Goal: Task Accomplishment & Management: Use online tool/utility

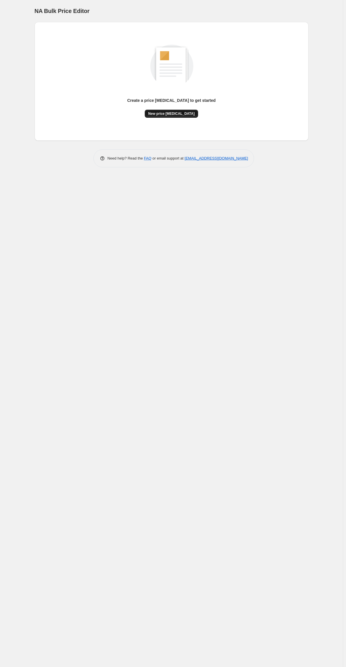
click at [172, 114] on span "New price change job" at bounding box center [171, 113] width 46 height 5
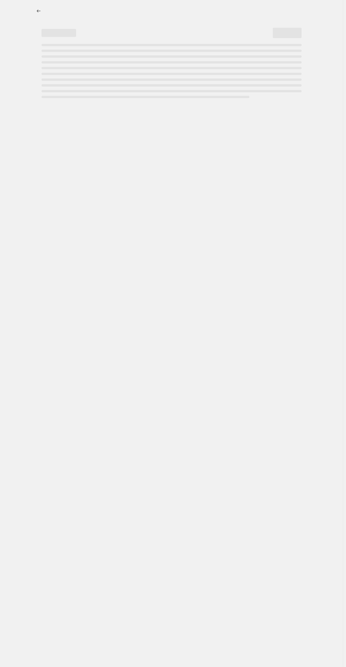
select select "percentage"
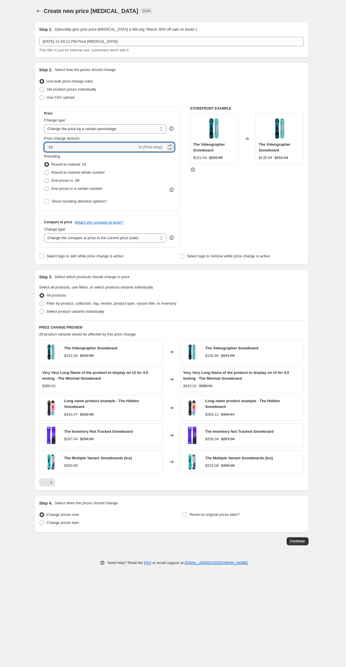
drag, startPoint x: 62, startPoint y: 145, endPoint x: 36, endPoint y: 145, distance: 26.0
click at [36, 145] on div "Step 2. Select how the prices should change Use bulk price change rules Set pro…" at bounding box center [172, 163] width 274 height 203
type input "10"
click at [212, 241] on div "STOREFRONT EXAMPLE The Videographer Snowboard $151.04 $228.99 Changed to The Vi…" at bounding box center [247, 176] width 114 height 141
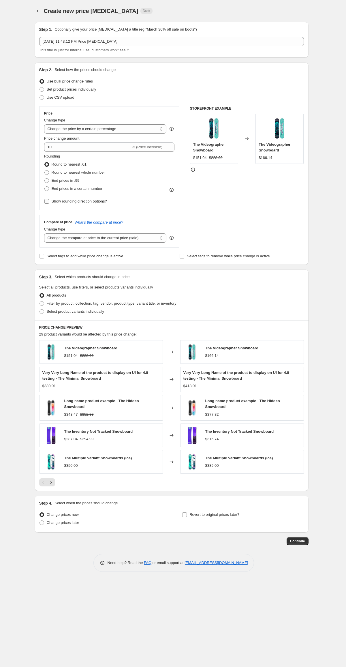
click at [53, 203] on span "Show rounding direction options?" at bounding box center [79, 201] width 55 height 4
click at [49, 203] on input "Show rounding direction options?" at bounding box center [46, 201] width 5 height 5
checkbox input "true"
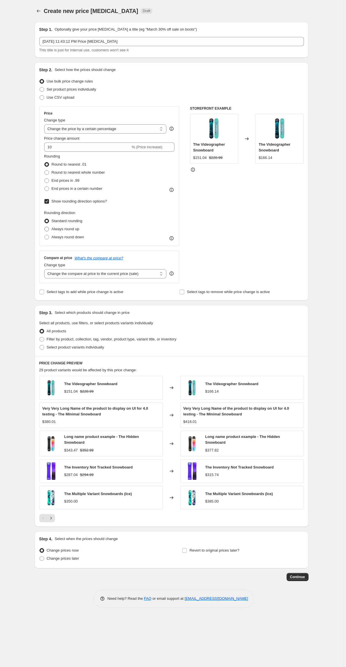
click at [62, 229] on span "Always round up" at bounding box center [66, 229] width 28 height 4
click at [45, 227] on input "Always round up" at bounding box center [44, 227] width 0 height 0
radio input "true"
click at [63, 238] on span "Always round down" at bounding box center [68, 237] width 33 height 4
click at [45, 235] on input "Always round down" at bounding box center [44, 235] width 0 height 0
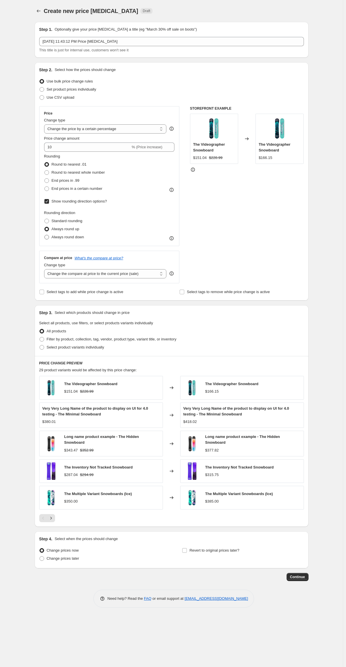
radio input "true"
click at [60, 230] on span "Always round up" at bounding box center [66, 229] width 28 height 4
click at [45, 227] on input "Always round up" at bounding box center [44, 227] width 0 height 0
radio input "true"
click at [63, 239] on span "Always round down" at bounding box center [68, 237] width 33 height 4
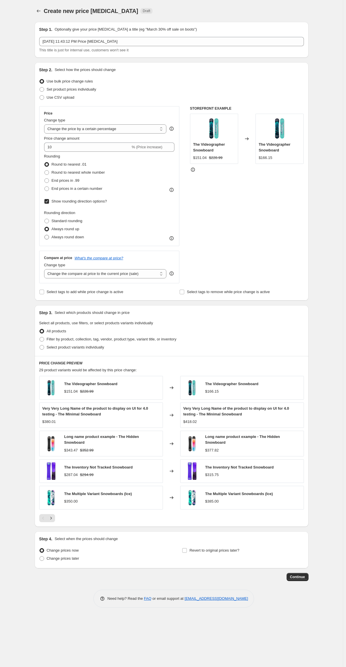
click at [45, 235] on input "Always round down" at bounding box center [44, 235] width 0 height 0
radio input "true"
click at [60, 229] on span "Always round up" at bounding box center [66, 229] width 28 height 4
click at [45, 227] on input "Always round up" at bounding box center [44, 227] width 0 height 0
radio input "true"
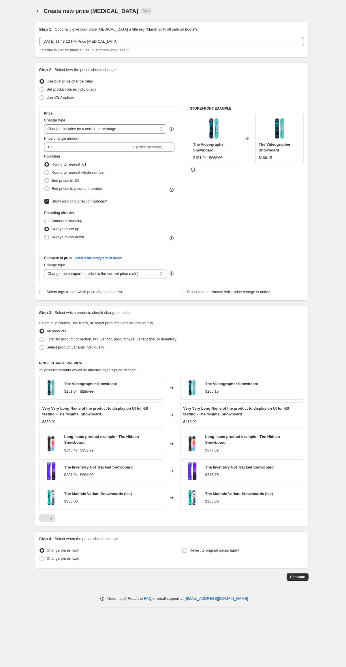
click at [63, 237] on span "Always round down" at bounding box center [68, 237] width 33 height 4
click at [45, 235] on input "Always round down" at bounding box center [44, 235] width 0 height 0
radio input "true"
click at [52, 173] on span "Round to nearest whole number" at bounding box center [78, 172] width 53 height 4
click at [45, 171] on input "Round to nearest whole number" at bounding box center [44, 170] width 0 height 0
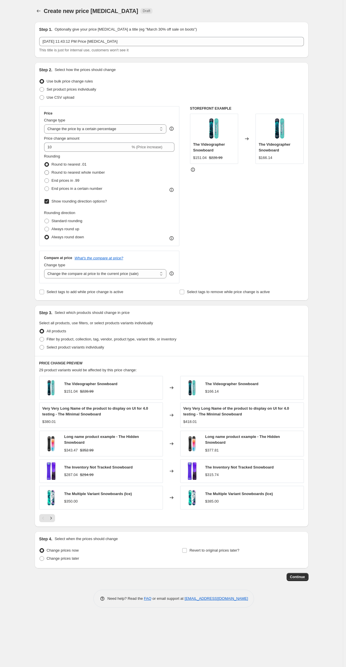
radio input "true"
click at [57, 231] on span "Always round up" at bounding box center [66, 229] width 28 height 4
click at [45, 227] on input "Always round up" at bounding box center [44, 227] width 0 height 0
radio input "true"
click at [61, 237] on span "Always round down" at bounding box center [68, 237] width 33 height 4
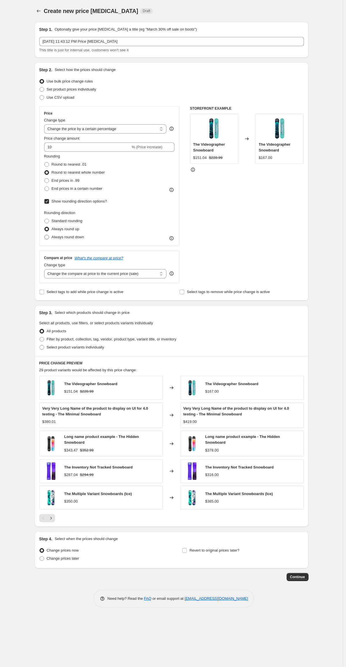
click at [45, 235] on input "Always round down" at bounding box center [44, 235] width 0 height 0
radio input "true"
click at [59, 218] on span "Standard rounding" at bounding box center [67, 221] width 31 height 6
click at [45, 219] on input "Standard rounding" at bounding box center [44, 219] width 0 height 0
radio input "true"
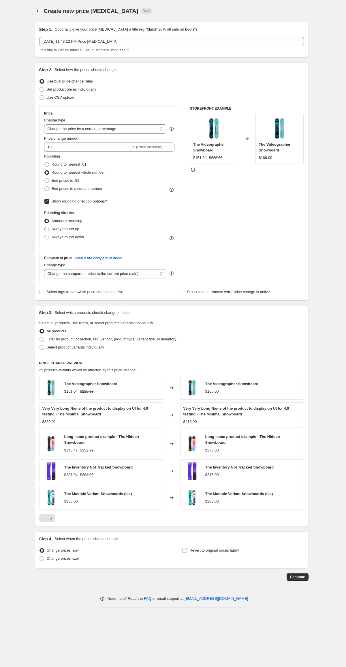
click at [60, 228] on span "Always round up" at bounding box center [66, 229] width 28 height 4
click at [45, 227] on input "Always round up" at bounding box center [44, 227] width 0 height 0
radio input "true"
click at [63, 237] on span "Always round down" at bounding box center [68, 237] width 33 height 4
click at [45, 235] on input "Always round down" at bounding box center [44, 235] width 0 height 0
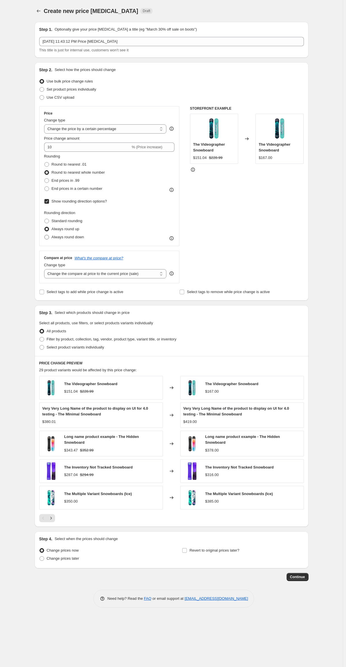
radio input "true"
click at [55, 187] on span "End prices in a certain number" at bounding box center [77, 188] width 51 height 4
click at [45, 187] on input "End prices in a certain number" at bounding box center [44, 186] width 0 height 0
radio input "true"
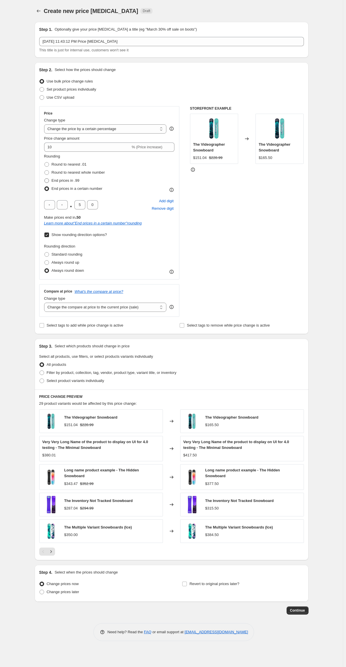
click at [55, 183] on span "End prices in .99" at bounding box center [66, 180] width 28 height 4
click at [45, 179] on input "End prices in .99" at bounding box center [44, 178] width 0 height 0
radio input "true"
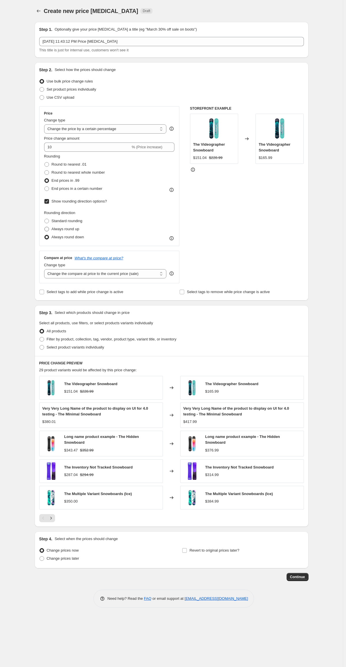
click at [56, 231] on span "Always round up" at bounding box center [66, 229] width 28 height 4
click at [45, 227] on input "Always round up" at bounding box center [44, 227] width 0 height 0
radio input "true"
click at [59, 237] on span "Always round down" at bounding box center [68, 237] width 33 height 4
click at [45, 235] on input "Always round down" at bounding box center [44, 235] width 0 height 0
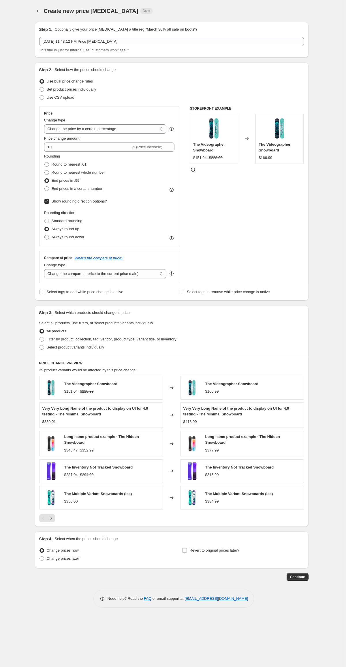
radio input "true"
click at [59, 229] on span "Always round up" at bounding box center [66, 229] width 28 height 4
click at [45, 227] on input "Always round up" at bounding box center [44, 227] width 0 height 0
radio input "true"
click at [62, 238] on span "Always round down" at bounding box center [68, 237] width 33 height 4
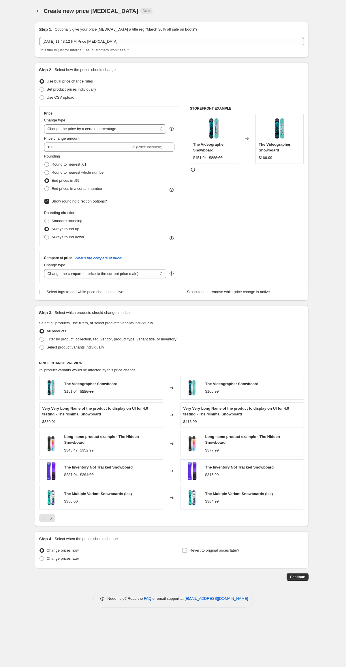
click at [45, 235] on input "Always round down" at bounding box center [44, 235] width 0 height 0
radio input "true"
click at [60, 230] on span "Always round up" at bounding box center [66, 229] width 28 height 4
click at [45, 227] on input "Always round up" at bounding box center [44, 227] width 0 height 0
radio input "true"
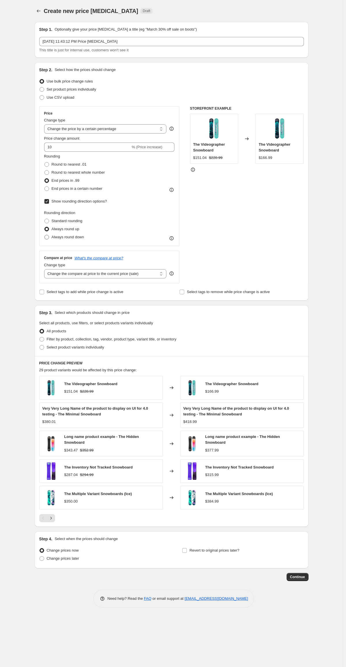
click at [62, 236] on span "Always round down" at bounding box center [68, 237] width 33 height 4
click at [45, 235] on input "Always round down" at bounding box center [44, 235] width 0 height 0
radio input "true"
click at [60, 190] on span "End prices in a certain number" at bounding box center [77, 188] width 51 height 4
click at [45, 187] on input "End prices in a certain number" at bounding box center [44, 186] width 0 height 0
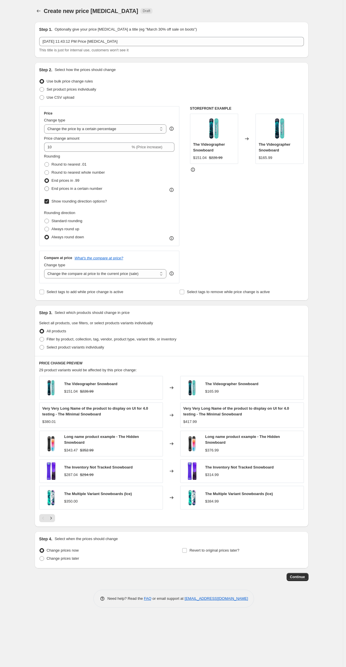
radio input "true"
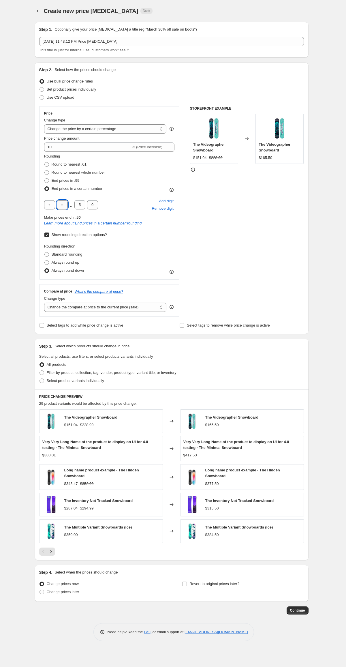
click at [64, 204] on input "text" at bounding box center [62, 204] width 11 height 9
type input "9"
click at [233, 251] on div "STOREFRONT EXAMPLE The Videographer Snowboard $151.04 $228.99 Changed to The Vi…" at bounding box center [247, 211] width 114 height 211
click at [66, 263] on span "Always round up" at bounding box center [66, 262] width 28 height 4
click at [45, 261] on input "Always round up" at bounding box center [44, 260] width 0 height 0
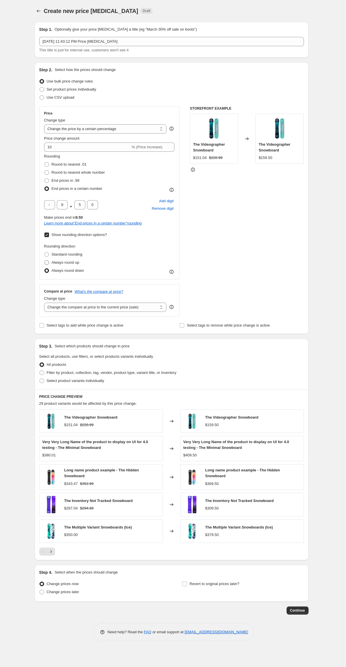
radio input "true"
click at [67, 273] on span "Always round down" at bounding box center [68, 271] width 33 height 6
click at [45, 269] on input "Always round down" at bounding box center [44, 268] width 0 height 0
radio input "true"
click at [64, 262] on span "Always round up" at bounding box center [66, 262] width 28 height 4
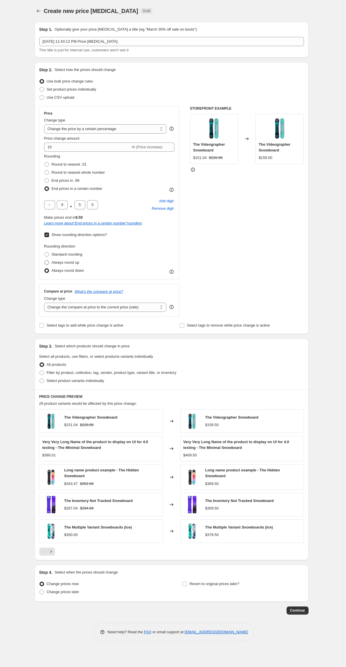
click at [45, 261] on input "Always round up" at bounding box center [44, 260] width 0 height 0
radio input "true"
click at [277, 245] on div "STOREFRONT EXAMPLE The Videographer Snowboard $151.04 $228.99 Changed to The Vi…" at bounding box center [247, 211] width 114 height 211
click at [71, 269] on span "Always round down" at bounding box center [68, 270] width 33 height 4
click at [45, 269] on input "Always round down" at bounding box center [44, 268] width 0 height 0
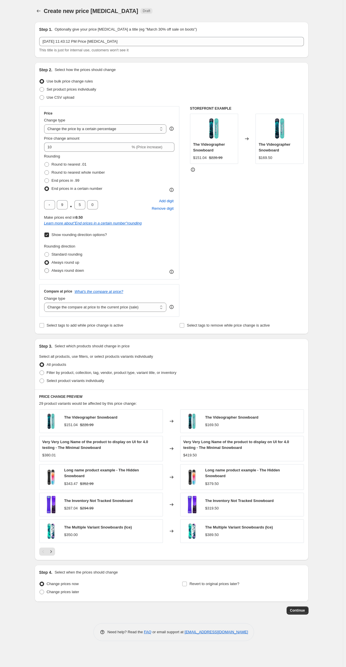
radio input "true"
click at [53, 263] on span "Always round up" at bounding box center [66, 262] width 28 height 4
click at [45, 261] on input "Always round up" at bounding box center [44, 260] width 0 height 0
radio input "true"
click at [61, 271] on span "Always round down" at bounding box center [68, 270] width 33 height 4
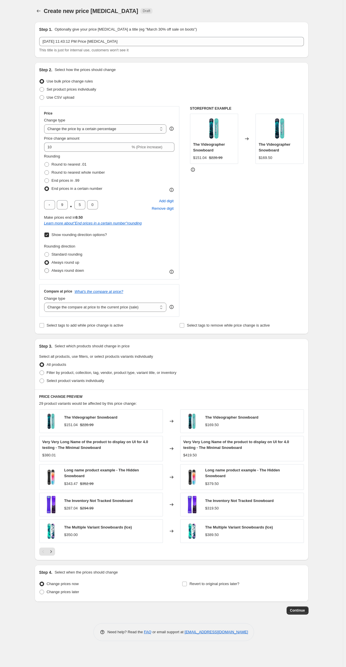
click at [45, 269] on input "Always round down" at bounding box center [44, 268] width 0 height 0
radio input "true"
click at [59, 263] on span "Always round up" at bounding box center [66, 262] width 28 height 4
click at [45, 261] on input "Always round up" at bounding box center [44, 260] width 0 height 0
radio input "true"
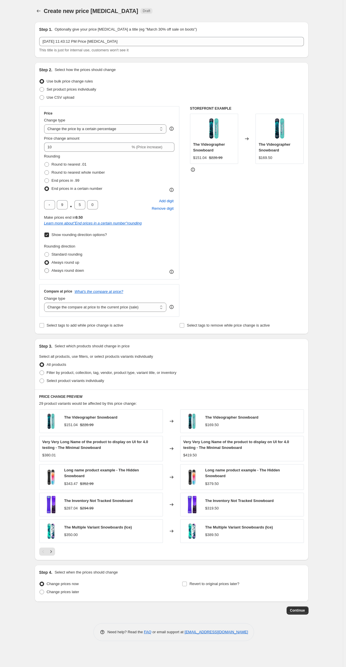
click at [64, 272] on span "Always round down" at bounding box center [68, 270] width 33 height 4
click at [45, 269] on input "Always round down" at bounding box center [44, 268] width 0 height 0
radio input "true"
click at [63, 268] on label "Always round down" at bounding box center [64, 271] width 40 height 8
click at [45, 268] on input "Always round down" at bounding box center [44, 268] width 0 height 0
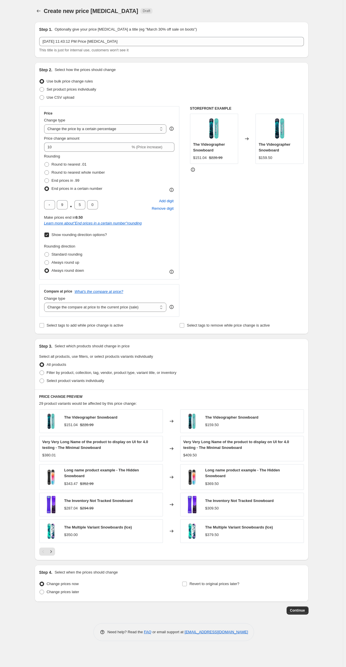
click at [64, 273] on span "Always round down" at bounding box center [68, 270] width 33 height 4
click at [45, 269] on input "Always round down" at bounding box center [44, 268] width 0 height 0
click at [62, 264] on span "Always round up" at bounding box center [66, 262] width 28 height 4
click at [45, 261] on input "Always round up" at bounding box center [44, 260] width 0 height 0
radio input "true"
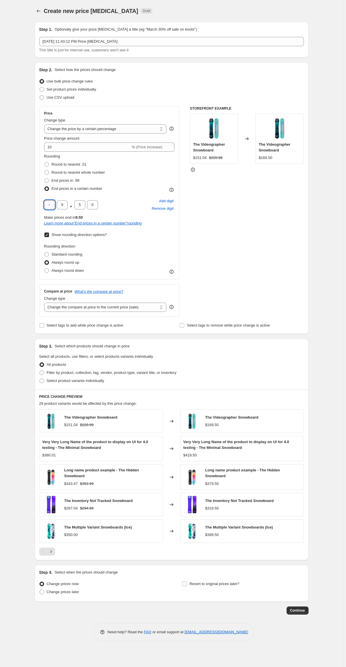
click at [48, 201] on input "text" at bounding box center [49, 204] width 11 height 9
type input "6"
click at [57, 272] on span "Always round down" at bounding box center [68, 270] width 33 height 4
click at [45, 269] on input "Always round down" at bounding box center [44, 268] width 0 height 0
radio input "true"
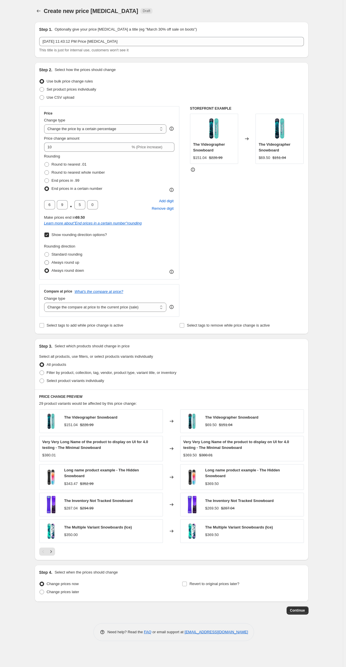
click at [59, 262] on span "Always round up" at bounding box center [66, 262] width 28 height 4
click at [45, 261] on input "Always round up" at bounding box center [44, 260] width 0 height 0
radio input "true"
click at [59, 270] on span "Always round down" at bounding box center [68, 270] width 33 height 4
click at [45, 269] on input "Always round down" at bounding box center [44, 268] width 0 height 0
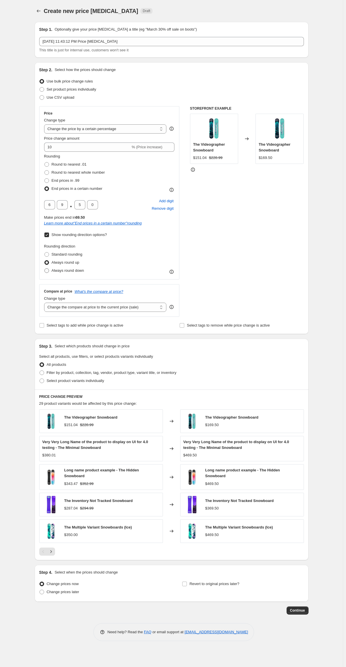
radio input "true"
click at [59, 257] on span "Standard rounding" at bounding box center [67, 255] width 31 height 6
click at [45, 253] on input "Standard rounding" at bounding box center [44, 252] width 0 height 0
radio input "true"
click at [60, 264] on span "Always round up" at bounding box center [66, 262] width 28 height 4
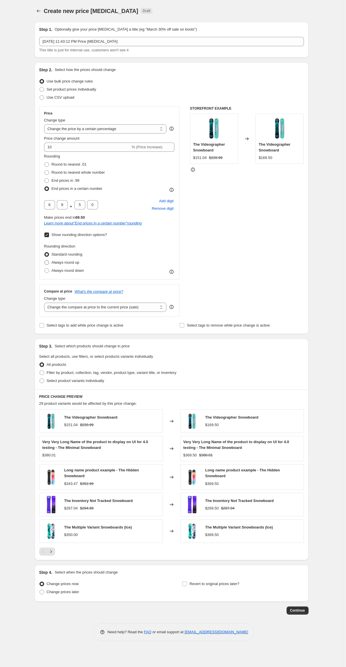
click at [45, 261] on input "Always round up" at bounding box center [44, 260] width 0 height 0
radio input "true"
click at [64, 271] on span "Always round down" at bounding box center [68, 270] width 33 height 4
click at [45, 269] on input "Always round down" at bounding box center [44, 268] width 0 height 0
radio input "true"
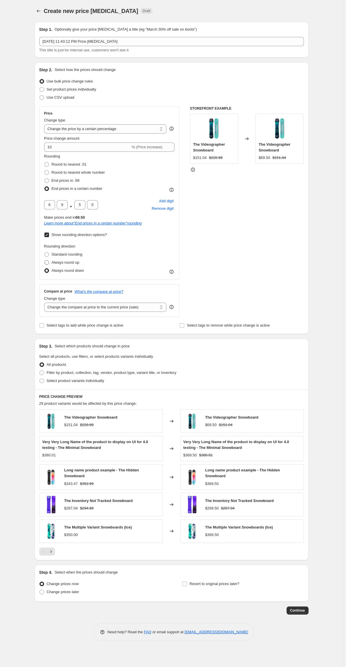
click at [63, 261] on span "Always round up" at bounding box center [66, 262] width 28 height 4
click at [45, 261] on input "Always round up" at bounding box center [44, 260] width 0 height 0
radio input "true"
click at [62, 256] on span "Standard rounding" at bounding box center [67, 254] width 31 height 4
click at [45, 253] on input "Standard rounding" at bounding box center [44, 252] width 0 height 0
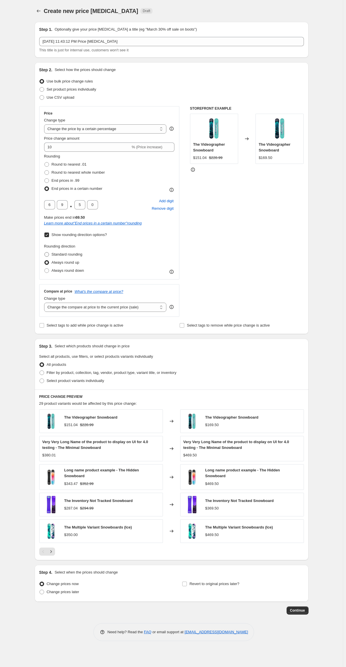
radio input "true"
click at [64, 262] on span "Always round up" at bounding box center [66, 262] width 28 height 4
click at [45, 261] on input "Always round up" at bounding box center [44, 260] width 0 height 0
radio input "true"
drag, startPoint x: 50, startPoint y: 205, endPoint x: 42, endPoint y: 205, distance: 7.8
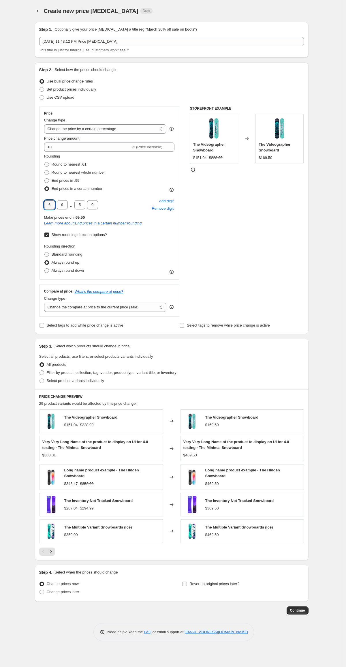
click at [42, 205] on div "Price Change type Change the price to a certain amount Change the price by a ce…" at bounding box center [109, 192] width 141 height 173
type input "0"
click at [231, 247] on div "STOREFRONT EXAMPLE The Videographer Snowboard $151.04 $228.99 Changed to The Vi…" at bounding box center [247, 211] width 114 height 211
click at [64, 271] on span "Always round down" at bounding box center [68, 270] width 33 height 4
click at [45, 269] on input "Always round down" at bounding box center [44, 268] width 0 height 0
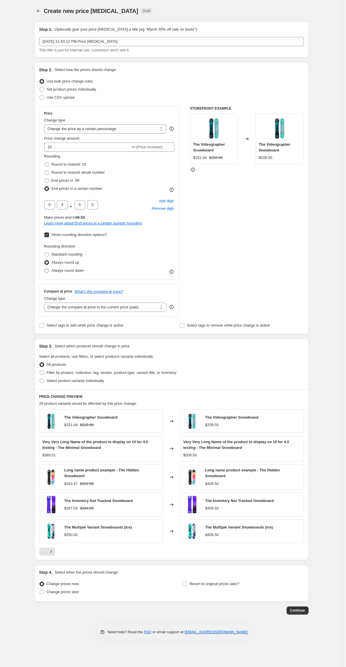
radio input "true"
click at [55, 262] on span "Always round up" at bounding box center [66, 262] width 28 height 4
click at [45, 261] on input "Always round up" at bounding box center [44, 260] width 0 height 0
radio input "true"
click at [60, 271] on span "Always round down" at bounding box center [68, 270] width 33 height 4
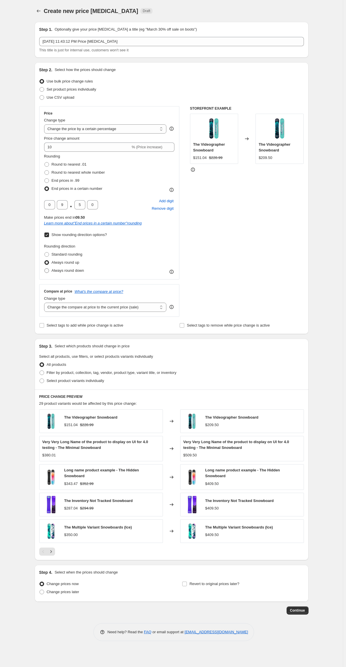
click at [45, 269] on input "Always round down" at bounding box center [44, 268] width 0 height 0
radio input "true"
click at [58, 255] on span "Standard rounding" at bounding box center [67, 254] width 31 height 4
click at [45, 253] on input "Standard rounding" at bounding box center [44, 252] width 0 height 0
radio input "true"
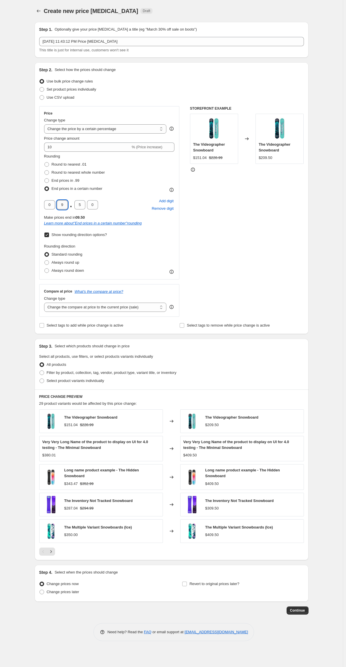
drag, startPoint x: 63, startPoint y: 207, endPoint x: 57, endPoint y: 206, distance: 5.3
click at [57, 206] on input "9" at bounding box center [62, 204] width 11 height 9
click at [51, 203] on div "0 . 5 0" at bounding box center [71, 204] width 54 height 9
drag, startPoint x: 51, startPoint y: 203, endPoint x: 40, endPoint y: 203, distance: 11.0
click at [40, 203] on div "Price Change type Change the price to a certain amount Change the price by a ce…" at bounding box center [109, 192] width 141 height 173
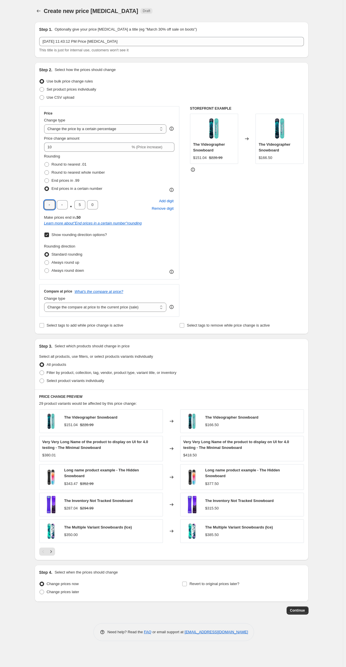
click at [26, 202] on div "Create new price change job. This page is ready Create new price change job Dra…" at bounding box center [171, 333] width 343 height 667
click at [56, 264] on span "Always round up" at bounding box center [66, 262] width 28 height 4
click at [45, 261] on input "Always round up" at bounding box center [44, 260] width 0 height 0
radio input "true"
click at [58, 271] on span "Always round down" at bounding box center [68, 270] width 33 height 4
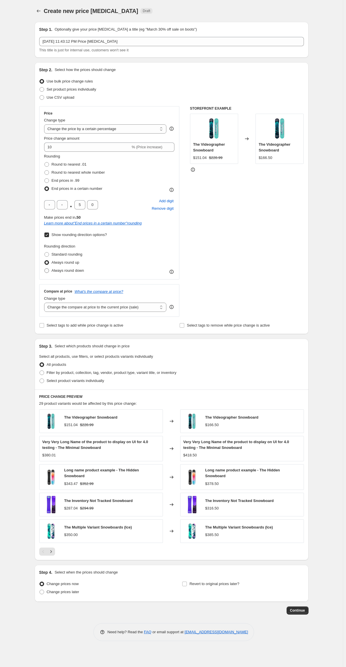
click at [45, 269] on input "Always round down" at bounding box center [44, 268] width 0 height 0
radio input "true"
click at [58, 264] on span "Always round up" at bounding box center [66, 262] width 28 height 4
click at [45, 261] on input "Always round up" at bounding box center [44, 260] width 0 height 0
radio input "true"
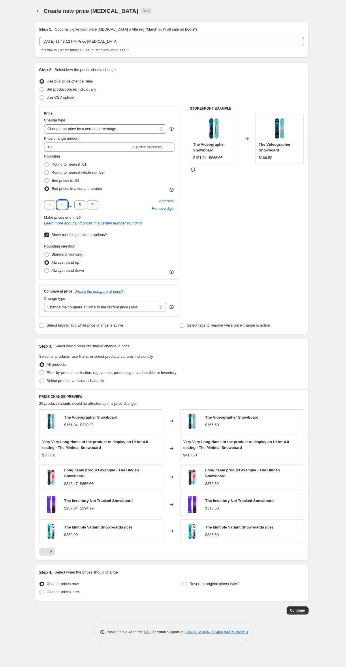
click at [60, 208] on input "text" at bounding box center [62, 204] width 11 height 9
type input "9"
click at [244, 239] on div "STOREFRONT EXAMPLE The Videographer Snowboard $151.04 $228.99 Changed to The Vi…" at bounding box center [247, 211] width 114 height 211
click at [10, 470] on div "Create new price change job. This page is ready Create new price change job Dra…" at bounding box center [171, 333] width 343 height 667
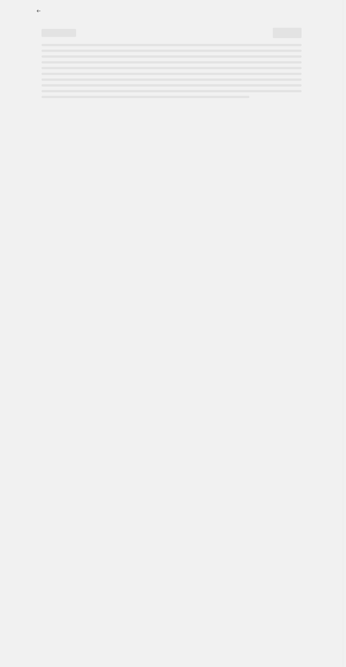
select select "percentage"
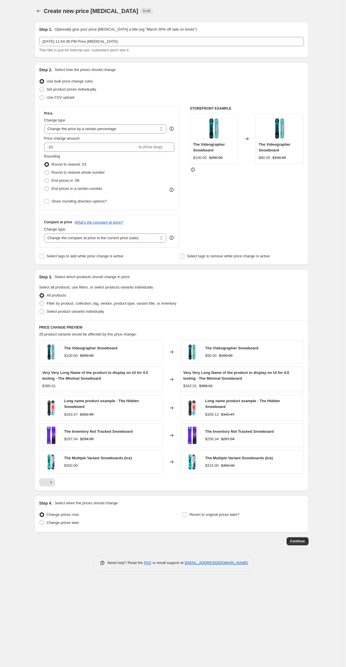
click at [19, 233] on div "Create new price [MEDICAL_DATA]. This page is ready Create new price [MEDICAL_D…" at bounding box center [171, 333] width 343 height 667
click at [85, 204] on span "Show rounding direction options?" at bounding box center [79, 202] width 55 height 6
click at [49, 204] on input "Show rounding direction options?" at bounding box center [46, 201] width 5 height 5
checkbox input "true"
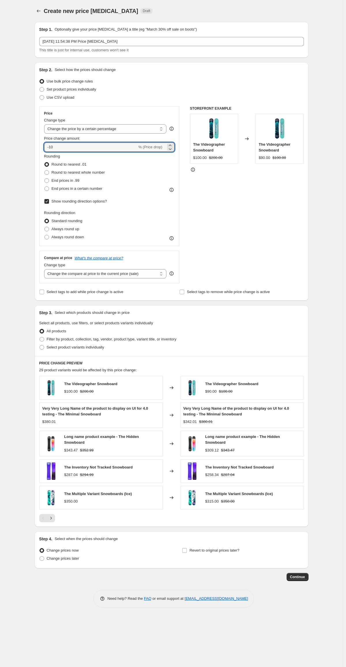
drag, startPoint x: 78, startPoint y: 148, endPoint x: 38, endPoint y: 148, distance: 40.1
click at [38, 148] on div "Step 2. Select how the prices should change Use bulk price change rules Set pro…" at bounding box center [172, 181] width 274 height 238
type input "10"
click at [238, 211] on div "STOREFRONT EXAMPLE The Videographer Snowboard $100.00 $200.00 Changed to The Vi…" at bounding box center [247, 194] width 114 height 177
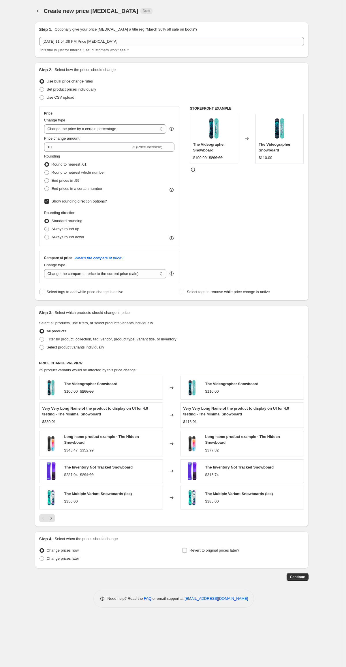
click at [68, 228] on span "Always round up" at bounding box center [66, 229] width 28 height 4
click at [45, 227] on input "Always round up" at bounding box center [44, 227] width 0 height 0
radio input "true"
click at [68, 237] on span "Always round down" at bounding box center [68, 237] width 33 height 4
click at [45, 235] on input "Always round down" at bounding box center [44, 235] width 0 height 0
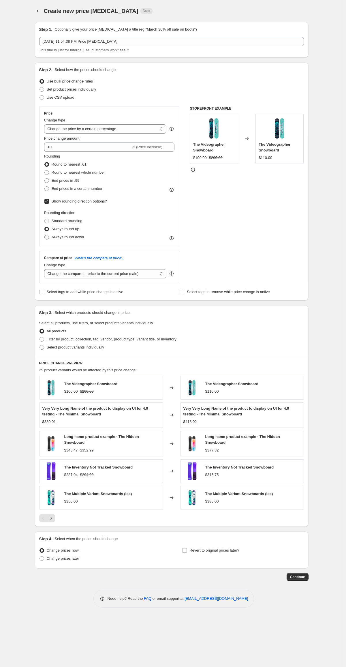
radio input "true"
click at [65, 228] on span "Always round up" at bounding box center [66, 229] width 28 height 4
click at [45, 227] on input "Always round up" at bounding box center [44, 227] width 0 height 0
radio input "true"
click at [66, 232] on span "Always round up" at bounding box center [66, 229] width 28 height 6
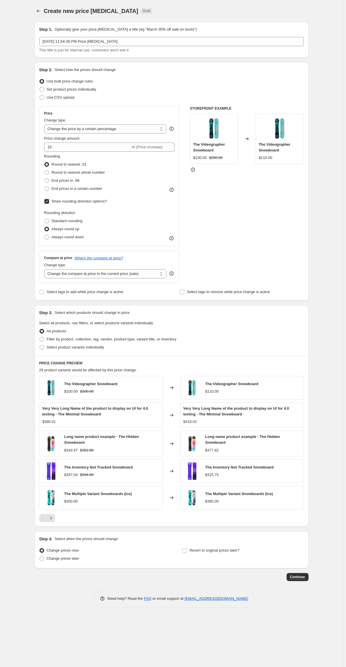
click at [45, 227] on input "Always round up" at bounding box center [44, 227] width 0 height 0
click at [61, 219] on span "Standard rounding" at bounding box center [67, 221] width 31 height 4
click at [45, 219] on input "Standard rounding" at bounding box center [44, 219] width 0 height 0
radio input "true"
click at [57, 173] on span "Round to nearest whole number" at bounding box center [78, 172] width 53 height 4
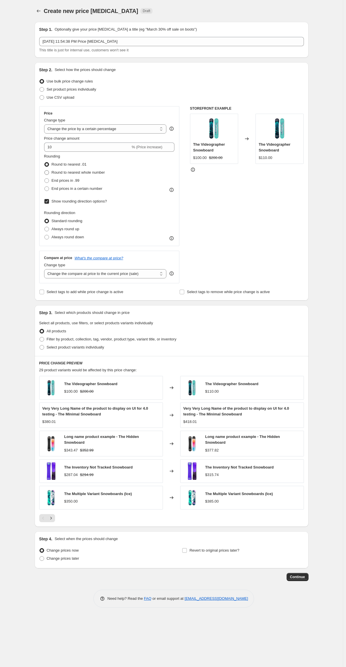
click at [45, 171] on input "Round to nearest whole number" at bounding box center [44, 170] width 0 height 0
radio input "true"
click at [61, 228] on span "Always round up" at bounding box center [66, 229] width 28 height 4
click at [45, 227] on input "Always round up" at bounding box center [44, 227] width 0 height 0
radio input "true"
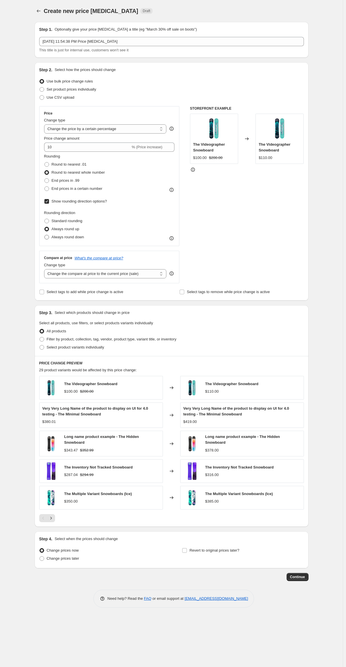
click at [66, 240] on span "Always round down" at bounding box center [68, 237] width 33 height 6
click at [45, 235] on input "Always round down" at bounding box center [44, 235] width 0 height 0
radio input "true"
click at [61, 183] on span "End prices in .99" at bounding box center [66, 180] width 28 height 4
click at [45, 179] on input "End prices in .99" at bounding box center [44, 178] width 0 height 0
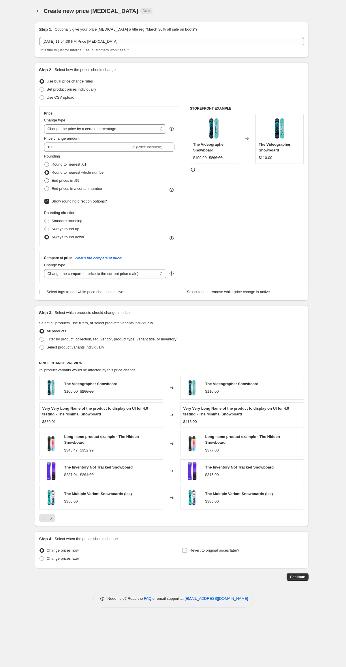
radio input "true"
click at [57, 230] on span "Always round up" at bounding box center [66, 229] width 28 height 4
click at [45, 227] on input "Always round up" at bounding box center [44, 227] width 0 height 0
radio input "true"
click at [61, 234] on label "Always round down" at bounding box center [64, 237] width 40 height 8
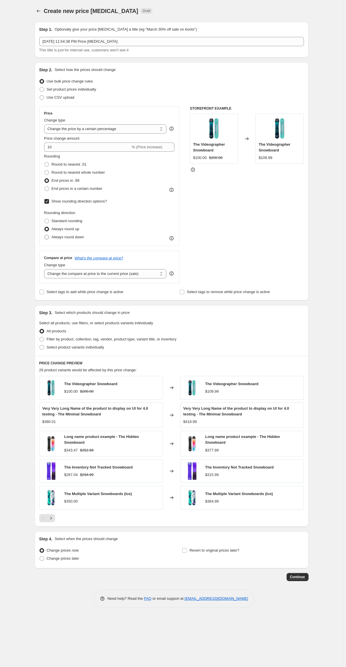
click at [45, 235] on input "Always round down" at bounding box center [44, 235] width 0 height 0
radio input "true"
click at [57, 224] on label "Standard rounding" at bounding box center [63, 221] width 38 height 8
click at [45, 219] on input "Standard rounding" at bounding box center [44, 219] width 0 height 0
radio input "true"
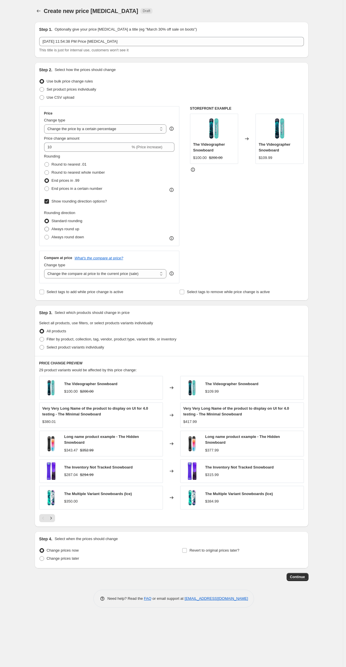
click at [57, 228] on span "Always round up" at bounding box center [66, 229] width 28 height 4
click at [45, 227] on input "Always round up" at bounding box center [44, 227] width 0 height 0
radio input "true"
click at [60, 238] on span "Always round down" at bounding box center [68, 237] width 33 height 4
click at [45, 235] on input "Always round down" at bounding box center [44, 235] width 0 height 0
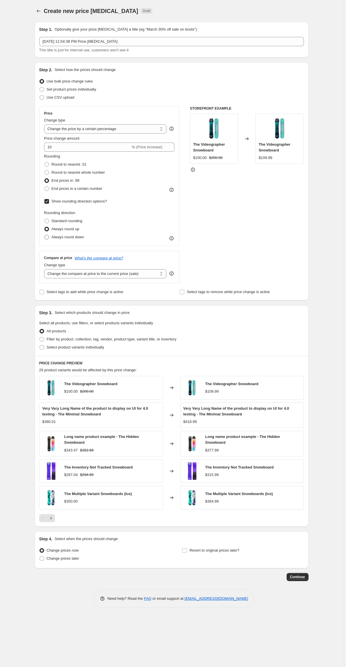
radio input "true"
click at [59, 231] on span "Always round up" at bounding box center [66, 229] width 28 height 4
click at [45, 227] on input "Always round up" at bounding box center [44, 227] width 0 height 0
radio input "true"
click at [59, 235] on span "Always round down" at bounding box center [68, 237] width 33 height 4
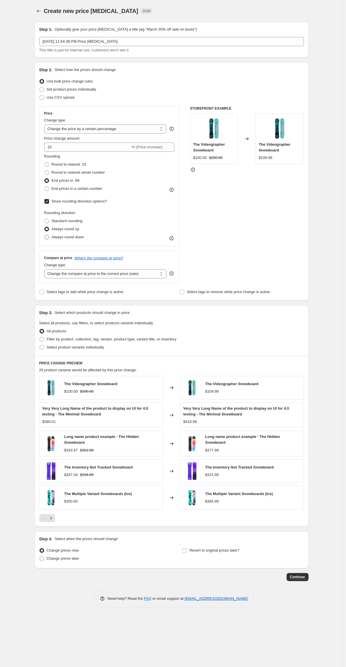
click at [45, 235] on input "Always round down" at bounding box center [44, 235] width 0 height 0
radio input "true"
click at [56, 220] on span "Standard rounding" at bounding box center [67, 221] width 31 height 4
click at [45, 219] on input "Standard rounding" at bounding box center [44, 219] width 0 height 0
radio input "true"
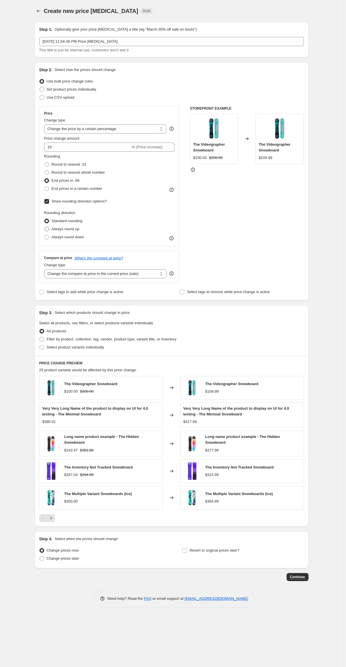
click at [58, 230] on span "Always round up" at bounding box center [66, 229] width 28 height 4
click at [45, 227] on input "Always round up" at bounding box center [44, 227] width 0 height 0
radio input "true"
click at [54, 238] on span "Always round down" at bounding box center [68, 237] width 33 height 4
click at [45, 235] on input "Always round down" at bounding box center [44, 235] width 0 height 0
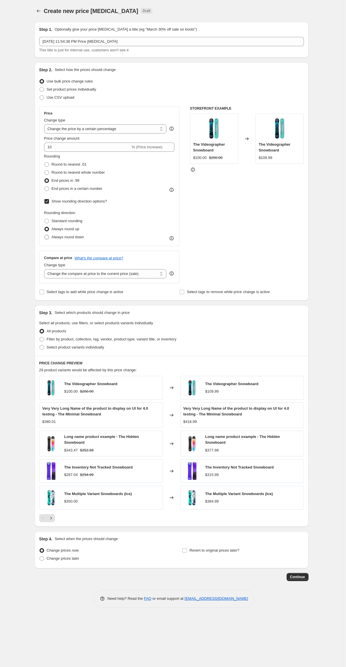
radio input "true"
click at [54, 230] on span "Always round up" at bounding box center [66, 229] width 28 height 4
click at [45, 227] on input "Always round up" at bounding box center [44, 227] width 0 height 0
radio input "true"
click at [57, 235] on span "Always round down" at bounding box center [68, 237] width 33 height 4
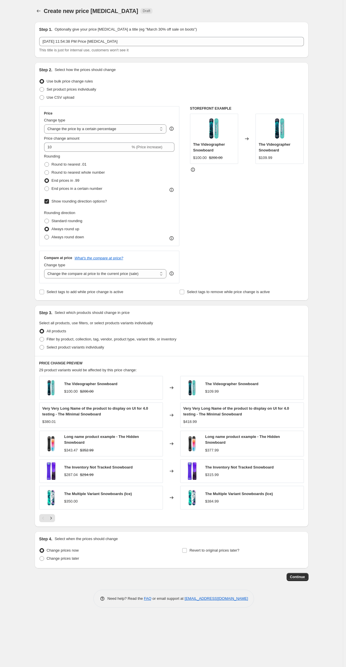
click at [45, 235] on input "Always round down" at bounding box center [44, 235] width 0 height 0
radio input "true"
click at [57, 230] on span "Always round up" at bounding box center [66, 229] width 28 height 4
click at [45, 227] on input "Always round up" at bounding box center [44, 227] width 0 height 0
radio input "true"
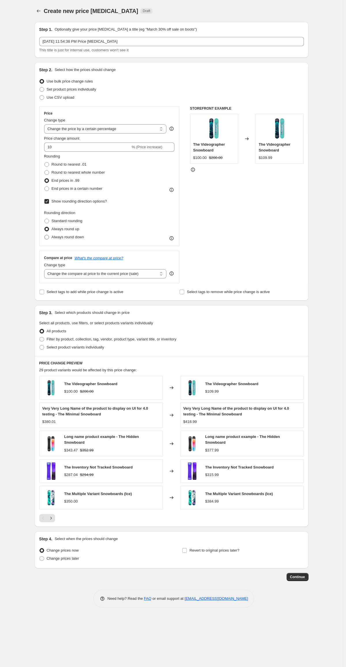
click at [59, 236] on span "Always round down" at bounding box center [68, 237] width 33 height 4
click at [45, 235] on input "Always round down" at bounding box center [44, 235] width 0 height 0
radio input "true"
click at [58, 231] on span "Always round up" at bounding box center [66, 229] width 28 height 4
click at [45, 227] on input "Always round up" at bounding box center [44, 227] width 0 height 0
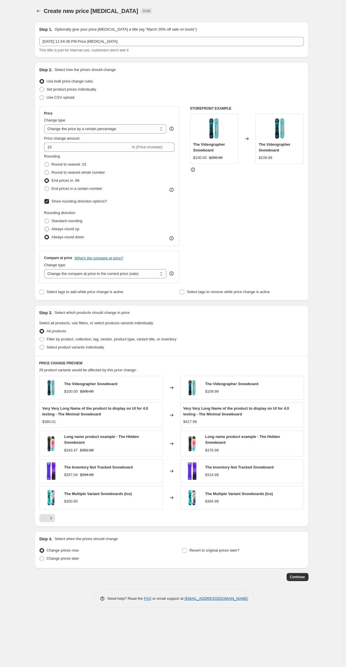
radio input "true"
click at [58, 221] on span "Standard rounding" at bounding box center [67, 221] width 31 height 4
click at [45, 219] on input "Standard rounding" at bounding box center [44, 219] width 0 height 0
radio input "true"
click at [62, 188] on span "End prices in a certain number" at bounding box center [77, 188] width 51 height 4
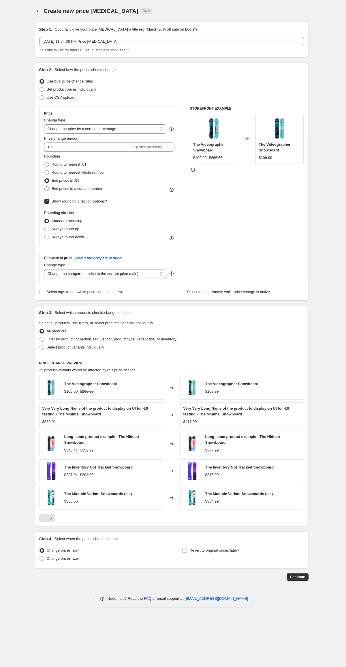
click at [45, 187] on input "End prices in a certain number" at bounding box center [44, 186] width 0 height 0
radio input "true"
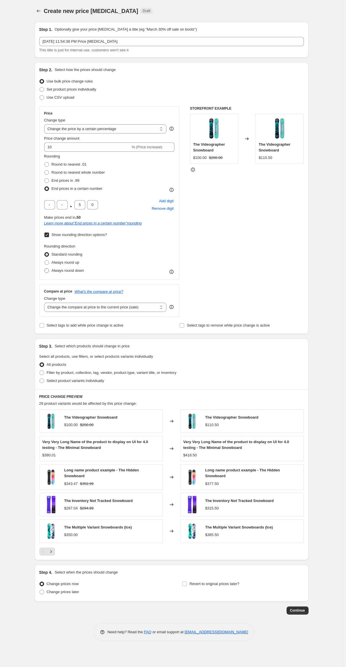
click at [63, 271] on span "Always round down" at bounding box center [68, 270] width 33 height 4
click at [45, 269] on input "Always round down" at bounding box center [44, 268] width 0 height 0
radio input "true"
click at [63, 266] on span "Always round up" at bounding box center [66, 263] width 28 height 6
click at [45, 261] on input "Always round up" at bounding box center [44, 260] width 0 height 0
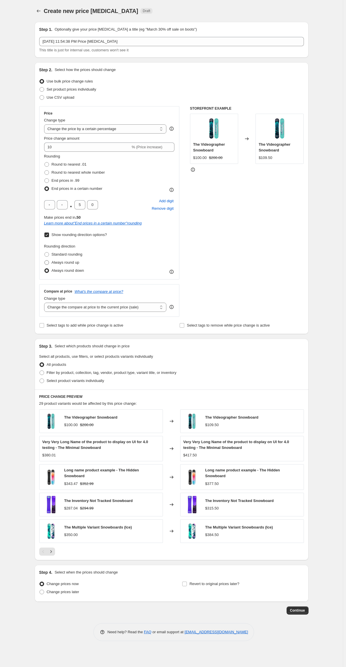
radio input "true"
click at [65, 273] on span "Always round down" at bounding box center [68, 270] width 33 height 4
click at [45, 269] on input "Always round down" at bounding box center [44, 268] width 0 height 0
radio input "true"
click at [63, 178] on span "End prices in .99" at bounding box center [66, 180] width 28 height 4
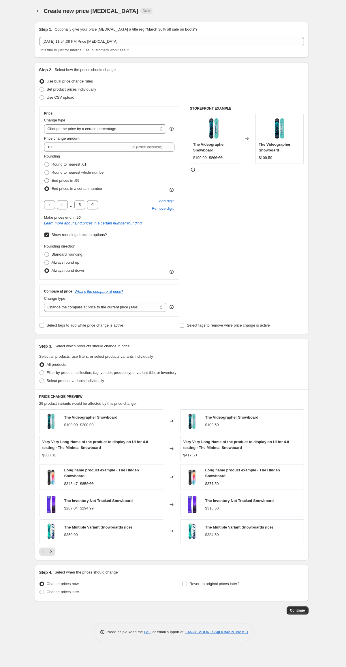
click at [45, 178] on input "End prices in .99" at bounding box center [44, 178] width 0 height 0
radio input "true"
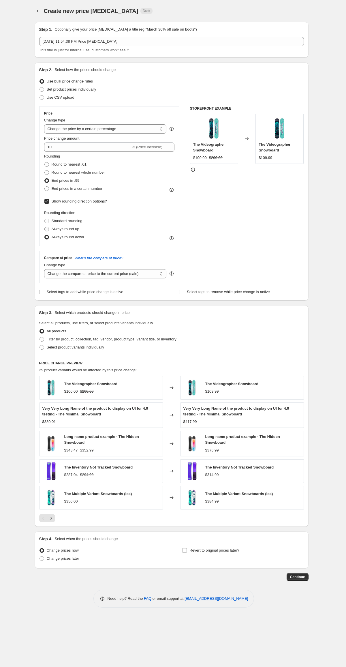
click at [60, 230] on span "Always round up" at bounding box center [66, 229] width 28 height 4
click at [45, 227] on input "Always round up" at bounding box center [44, 227] width 0 height 0
radio input "true"
click at [64, 238] on span "Always round down" at bounding box center [68, 237] width 33 height 4
click at [45, 235] on input "Always round down" at bounding box center [44, 235] width 0 height 0
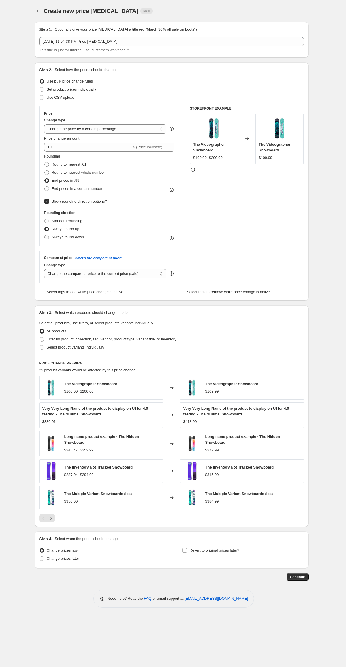
radio input "true"
click at [61, 230] on span "Always round up" at bounding box center [66, 229] width 28 height 4
click at [45, 227] on input "Always round up" at bounding box center [44, 227] width 0 height 0
radio input "true"
click at [66, 237] on span "Always round down" at bounding box center [68, 237] width 33 height 4
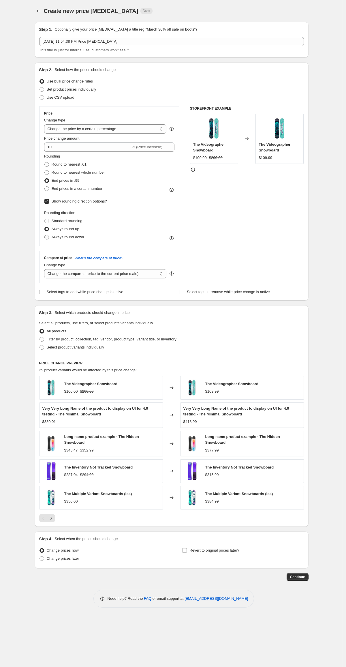
click at [45, 235] on input "Always round down" at bounding box center [44, 235] width 0 height 0
radio input "true"
click at [55, 191] on span "End prices in a certain number" at bounding box center [77, 188] width 51 height 4
click at [45, 187] on input "End prices in a certain number" at bounding box center [44, 186] width 0 height 0
radio input "true"
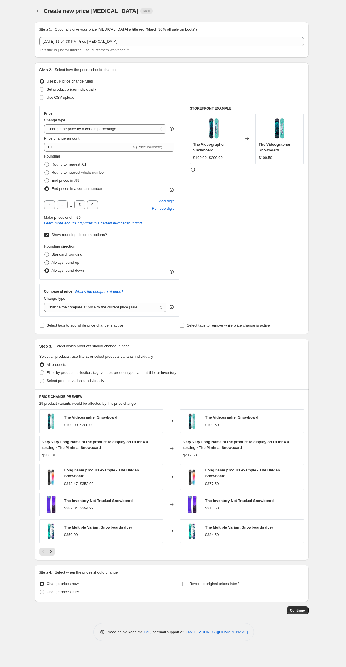
click at [64, 261] on span "Always round up" at bounding box center [66, 262] width 28 height 4
click at [45, 261] on input "Always round up" at bounding box center [44, 260] width 0 height 0
radio input "true"
click at [65, 269] on span "Always round down" at bounding box center [68, 270] width 33 height 4
click at [45, 269] on input "Always round down" at bounding box center [44, 268] width 0 height 0
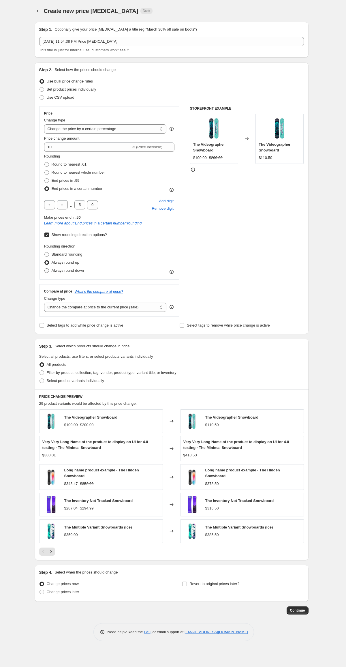
radio input "true"
click at [62, 264] on span "Always round up" at bounding box center [66, 262] width 28 height 4
click at [45, 261] on input "Always round up" at bounding box center [44, 260] width 0 height 0
radio input "true"
click at [64, 270] on span "Always round down" at bounding box center [68, 270] width 33 height 4
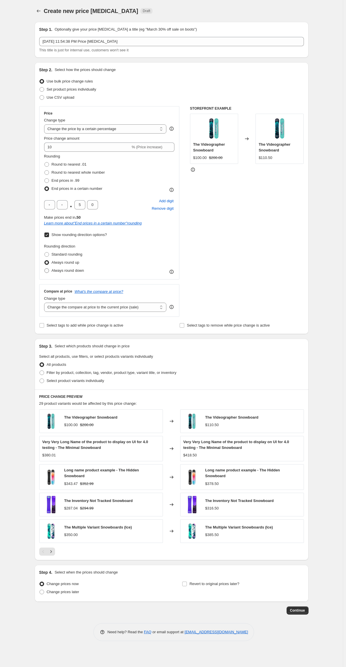
click at [45, 269] on input "Always round down" at bounding box center [44, 268] width 0 height 0
radio input "true"
click at [59, 263] on span "Always round up" at bounding box center [66, 262] width 28 height 4
click at [45, 261] on input "Always round up" at bounding box center [44, 260] width 0 height 0
radio input "true"
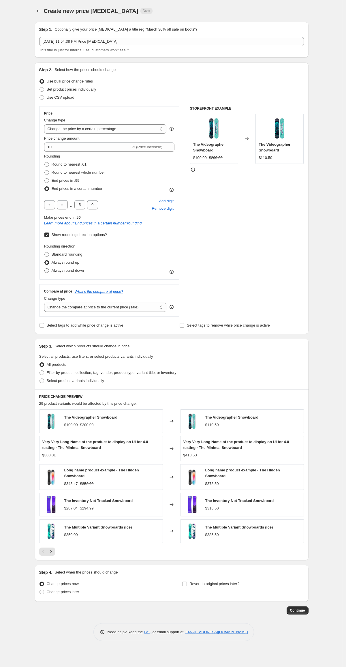
click at [63, 272] on span "Always round down" at bounding box center [68, 270] width 33 height 4
click at [45, 269] on input "Always round down" at bounding box center [44, 268] width 0 height 0
radio input "true"
click at [63, 204] on input "text" at bounding box center [62, 204] width 11 height 9
type input "8"
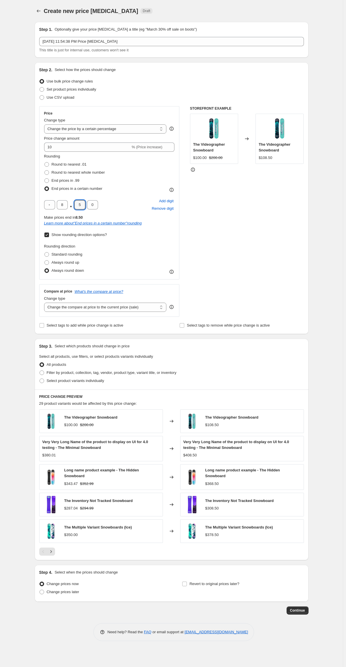
click at [227, 236] on div "STOREFRONT EXAMPLE The Videographer Snowboard $100.00 $200.00 Changed to The Vi…" at bounding box center [247, 211] width 114 height 211
click at [63, 262] on span "Always round up" at bounding box center [66, 262] width 28 height 4
click at [45, 261] on input "Always round up" at bounding box center [44, 260] width 0 height 0
radio input "true"
click at [65, 271] on span "Always round down" at bounding box center [68, 270] width 33 height 4
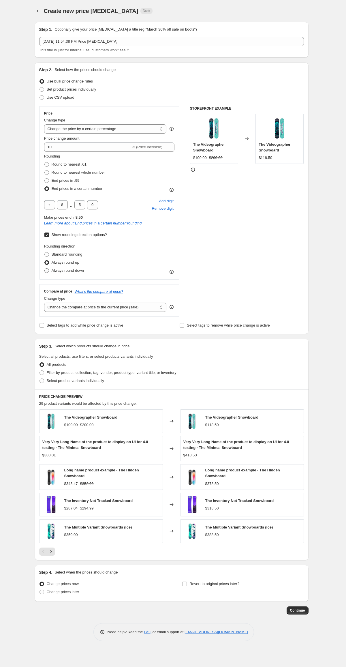
click at [45, 269] on input "Always round down" at bounding box center [44, 268] width 0 height 0
radio input "true"
click at [61, 263] on span "Always round up" at bounding box center [66, 262] width 28 height 4
click at [45, 261] on input "Always round up" at bounding box center [44, 260] width 0 height 0
radio input "true"
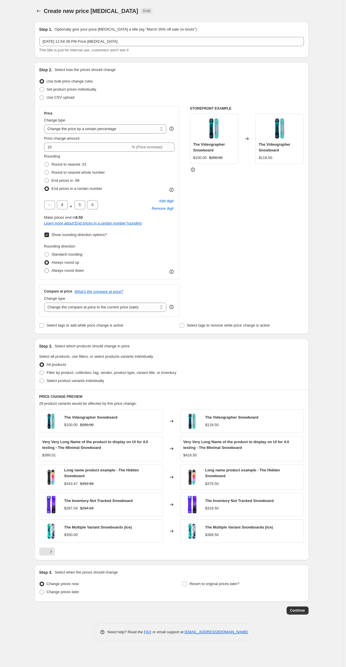
click at [67, 272] on span "Always round down" at bounding box center [68, 270] width 33 height 4
click at [45, 269] on input "Always round down" at bounding box center [44, 268] width 0 height 0
radio input "true"
click at [72, 260] on span "Always round up" at bounding box center [66, 262] width 28 height 4
click at [45, 260] on input "Always round up" at bounding box center [44, 260] width 0 height 0
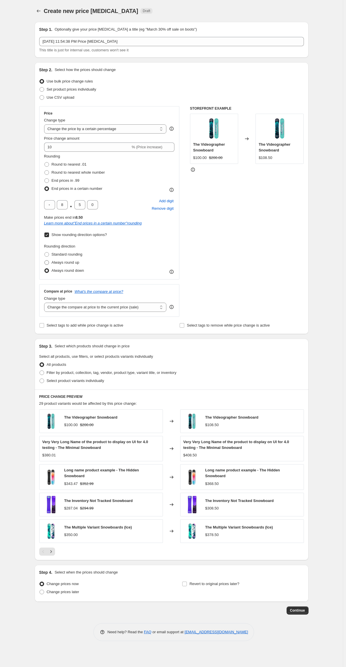
radio input "true"
click at [48, 166] on span at bounding box center [46, 164] width 5 height 5
click at [45, 163] on input "Round to nearest .01" at bounding box center [44, 162] width 0 height 0
radio input "true"
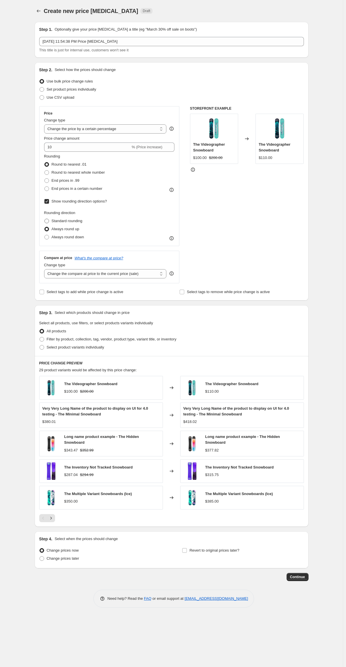
click at [53, 221] on span "Standard rounding" at bounding box center [67, 221] width 31 height 4
click at [45, 219] on input "Standard rounding" at bounding box center [44, 219] width 0 height 0
radio input "true"
click at [57, 230] on span "Always round up" at bounding box center [66, 229] width 28 height 4
click at [45, 227] on input "Always round up" at bounding box center [44, 227] width 0 height 0
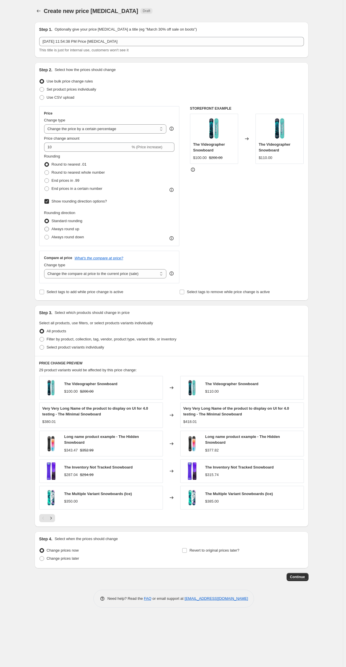
radio input "true"
click at [59, 235] on span "Always round down" at bounding box center [68, 237] width 33 height 4
click at [45, 235] on input "Always round down" at bounding box center [44, 235] width 0 height 0
radio input "true"
click at [59, 229] on span "Always round up" at bounding box center [66, 229] width 28 height 4
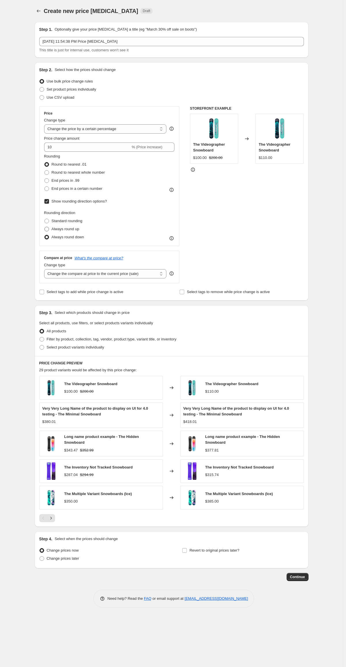
click at [45, 227] on input "Always round up" at bounding box center [44, 227] width 0 height 0
radio input "true"
click at [59, 222] on span "Standard rounding" at bounding box center [67, 221] width 31 height 4
click at [45, 219] on input "Standard rounding" at bounding box center [44, 219] width 0 height 0
radio input "true"
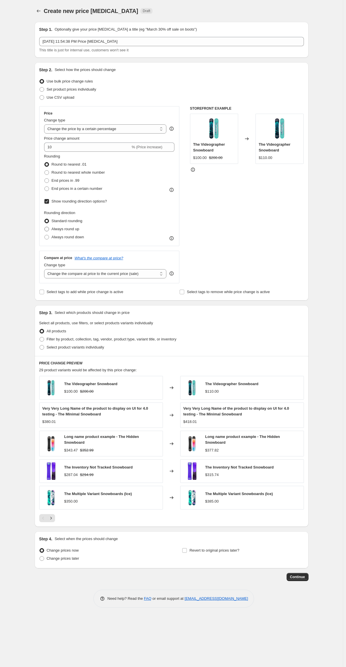
click at [60, 227] on span "Always round up" at bounding box center [66, 229] width 28 height 4
click at [45, 227] on input "Always round up" at bounding box center [44, 227] width 0 height 0
radio input "true"
click at [64, 237] on span "Always round down" at bounding box center [68, 237] width 33 height 4
click at [45, 235] on input "Always round down" at bounding box center [44, 235] width 0 height 0
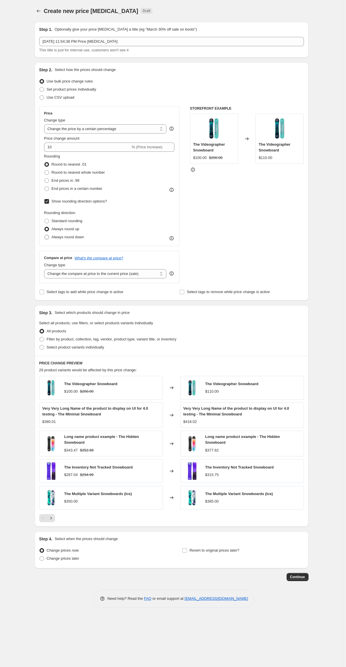
radio input "true"
click at [62, 231] on span "Always round up" at bounding box center [66, 229] width 28 height 4
click at [45, 227] on input "Always round up" at bounding box center [44, 227] width 0 height 0
radio input "true"
click at [62, 220] on span "Standard rounding" at bounding box center [67, 221] width 31 height 4
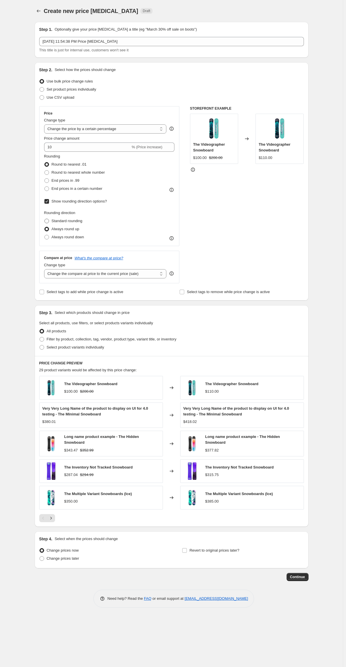
click at [45, 219] on input "Standard rounding" at bounding box center [44, 219] width 0 height 0
radio input "true"
click at [66, 228] on span "Always round up" at bounding box center [66, 229] width 28 height 4
click at [45, 227] on input "Always round up" at bounding box center [44, 227] width 0 height 0
radio input "true"
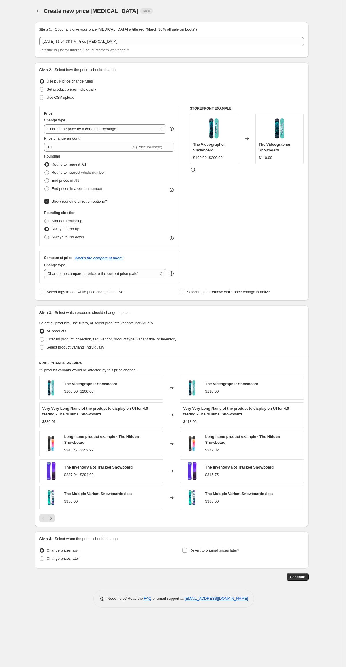
click at [67, 235] on span "Always round down" at bounding box center [68, 237] width 33 height 6
click at [45, 235] on input "Always round down" at bounding box center [44, 235] width 0 height 0
radio input "true"
click at [62, 151] on input "10" at bounding box center [87, 147] width 87 height 9
type input "10.1"
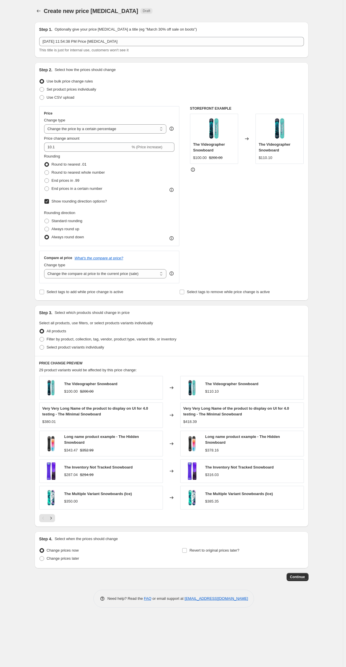
click at [197, 220] on div "STOREFRONT EXAMPLE The Videographer Snowboard $100.00 $200.00 Changed to The Vi…" at bounding box center [247, 194] width 114 height 177
click at [51, 231] on label "Always round up" at bounding box center [61, 229] width 35 height 8
click at [45, 227] on input "Always round up" at bounding box center [44, 227] width 0 height 0
radio input "true"
click at [63, 238] on span "Always round down" at bounding box center [68, 237] width 33 height 4
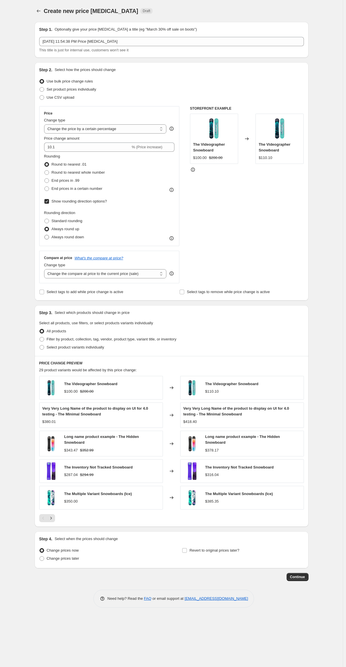
click at [45, 235] on input "Always round down" at bounding box center [44, 235] width 0 height 0
radio input "true"
click at [59, 228] on span "Always round up" at bounding box center [66, 229] width 28 height 4
click at [45, 227] on input "Always round up" at bounding box center [44, 227] width 0 height 0
radio input "true"
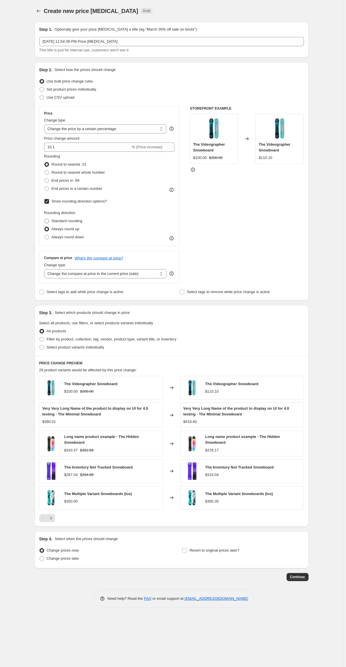
click at [59, 223] on span "Standard rounding" at bounding box center [67, 221] width 31 height 4
click at [45, 219] on input "Standard rounding" at bounding box center [44, 219] width 0 height 0
radio input "true"
click at [60, 227] on span "Always round up" at bounding box center [66, 229] width 28 height 4
click at [45, 227] on input "Always round up" at bounding box center [44, 227] width 0 height 0
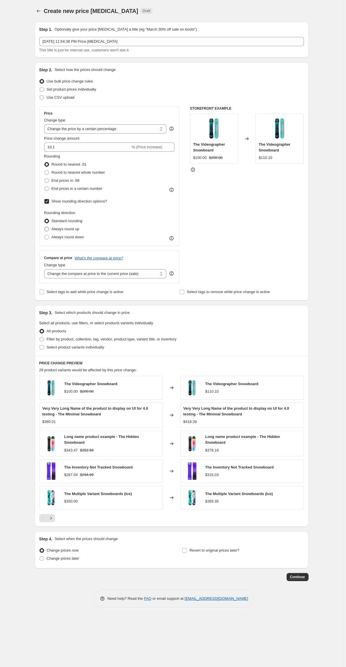
radio input "true"
click at [62, 240] on span "Always round down" at bounding box center [68, 237] width 33 height 6
click at [45, 235] on input "Always round down" at bounding box center [44, 235] width 0 height 0
radio input "true"
click at [59, 227] on span "Always round up" at bounding box center [66, 229] width 28 height 4
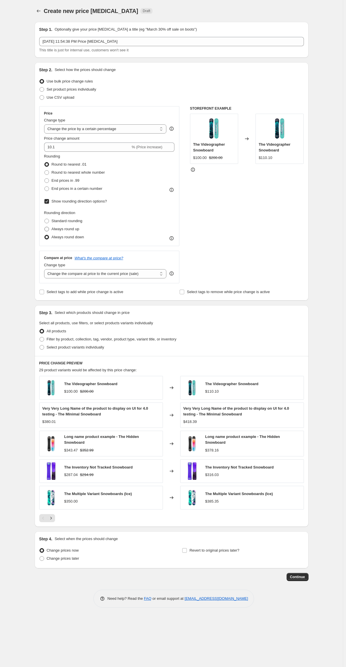
click at [45, 227] on input "Always round up" at bounding box center [44, 227] width 0 height 0
radio input "true"
click at [58, 220] on span "Standard rounding" at bounding box center [67, 221] width 31 height 4
click at [45, 219] on input "Standard rounding" at bounding box center [44, 219] width 0 height 0
radio input "true"
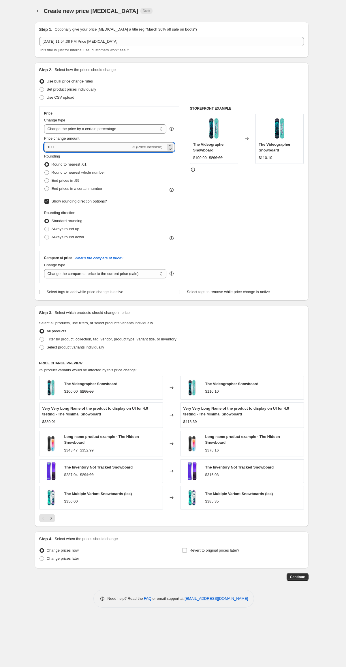
click at [63, 149] on input "10.1" at bounding box center [87, 147] width 87 height 9
type input "10.13"
click at [256, 224] on div "STOREFRONT EXAMPLE The Videographer Snowboard $100.00 $200.00 Changed to The Vi…" at bounding box center [247, 194] width 114 height 177
click at [55, 232] on span "Always round up" at bounding box center [66, 229] width 28 height 6
click at [45, 227] on input "Always round up" at bounding box center [44, 227] width 0 height 0
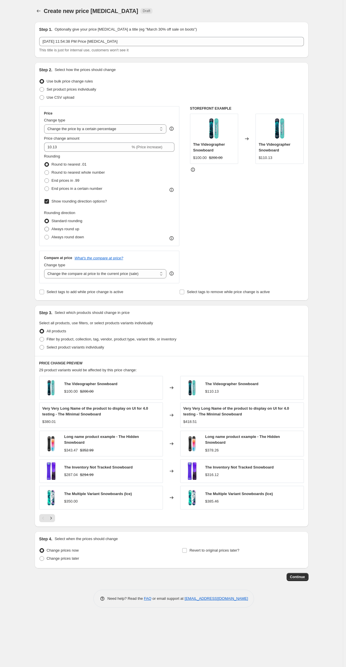
radio input "true"
click at [59, 237] on span "Always round down" at bounding box center [68, 237] width 33 height 4
click at [45, 235] on input "Always round down" at bounding box center [44, 235] width 0 height 0
radio input "true"
click at [58, 225] on label "Always round up" at bounding box center [61, 229] width 35 height 8
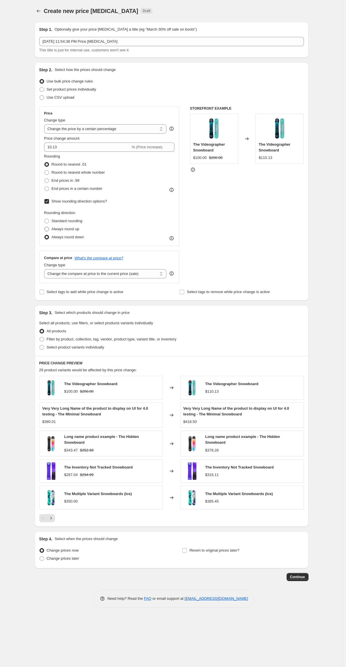
click at [45, 227] on input "Always round up" at bounding box center [44, 227] width 0 height 0
radio input "true"
click at [61, 222] on span "Standard rounding" at bounding box center [67, 221] width 31 height 4
click at [45, 219] on input "Standard rounding" at bounding box center [44, 219] width 0 height 0
radio input "true"
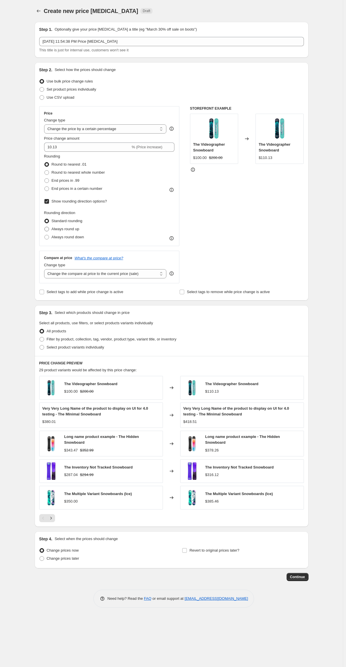
click at [65, 232] on span "Always round up" at bounding box center [66, 229] width 28 height 6
click at [45, 227] on input "Always round up" at bounding box center [44, 227] width 0 height 0
radio input "true"
click at [66, 238] on span "Always round down" at bounding box center [68, 237] width 33 height 4
click at [45, 235] on input "Always round down" at bounding box center [44, 235] width 0 height 0
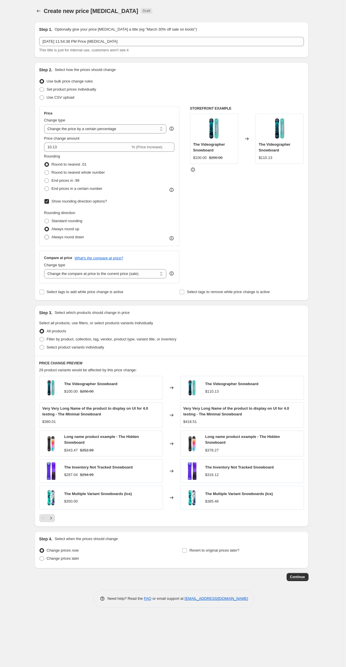
radio input "true"
click at [277, 238] on div "STOREFRONT EXAMPLE The Videographer Snowboard $100.00 $200.00 Changed to The Vi…" at bounding box center [247, 194] width 114 height 177
click at [72, 226] on span "Always round up" at bounding box center [66, 229] width 28 height 6
click at [45, 227] on input "Always round up" at bounding box center [44, 227] width 0 height 0
radio input "true"
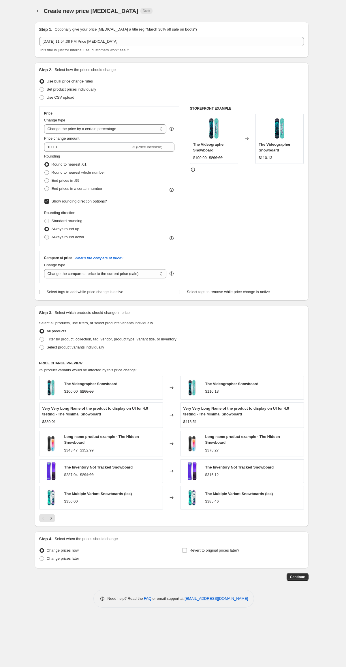
click at [70, 239] on span "Always round down" at bounding box center [68, 237] width 33 height 4
click at [45, 235] on input "Always round down" at bounding box center [44, 235] width 0 height 0
radio input "true"
click at [62, 226] on span "Always round up" at bounding box center [66, 229] width 28 height 6
click at [45, 227] on input "Always round up" at bounding box center [44, 227] width 0 height 0
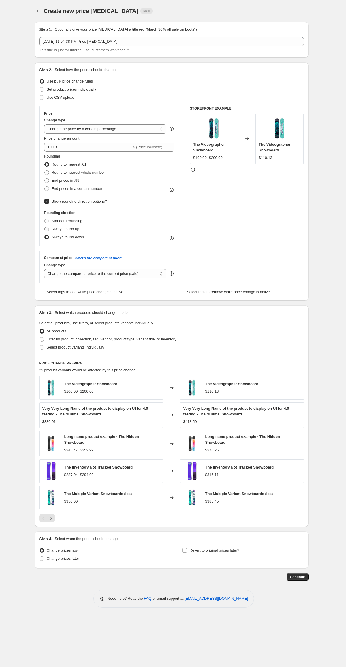
radio input "true"
click at [66, 239] on span "Always round down" at bounding box center [68, 237] width 33 height 4
click at [45, 235] on input "Always round down" at bounding box center [44, 235] width 0 height 0
radio input "true"
click at [215, 251] on div "STOREFRONT EXAMPLE The Videographer Snowboard $100.00 $200.00 Changed to The Vi…" at bounding box center [247, 194] width 114 height 177
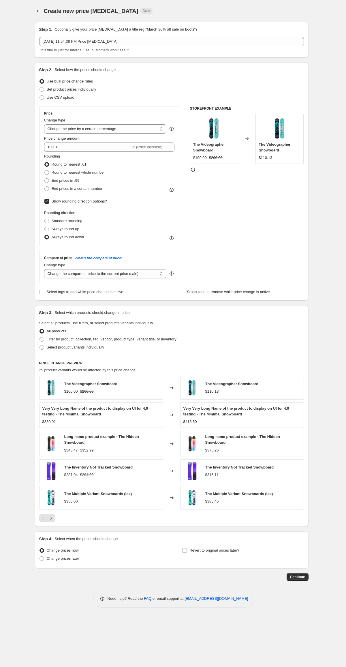
click at [214, 240] on div "STOREFRONT EXAMPLE The Videographer Snowboard $100.00 $200.00 Changed to The Vi…" at bounding box center [247, 194] width 114 height 177
click at [83, 172] on span "Round to nearest whole number" at bounding box center [78, 172] width 53 height 4
click at [45, 171] on input "Round to nearest whole number" at bounding box center [44, 170] width 0 height 0
radio input "true"
click at [70, 231] on span "Always round up" at bounding box center [66, 229] width 28 height 4
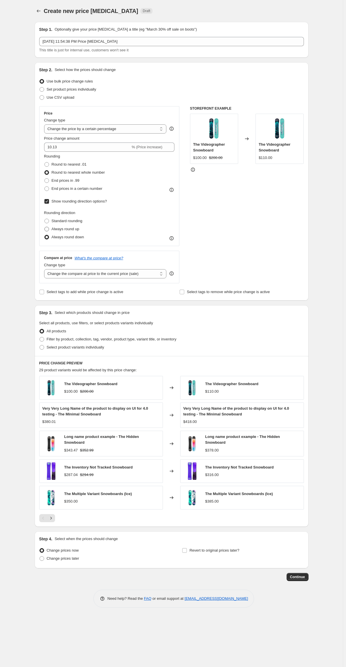
click at [45, 227] on input "Always round up" at bounding box center [44, 227] width 0 height 0
radio input "true"
click at [74, 239] on span "Always round down" at bounding box center [68, 237] width 33 height 4
click at [45, 235] on input "Always round down" at bounding box center [44, 235] width 0 height 0
radio input "true"
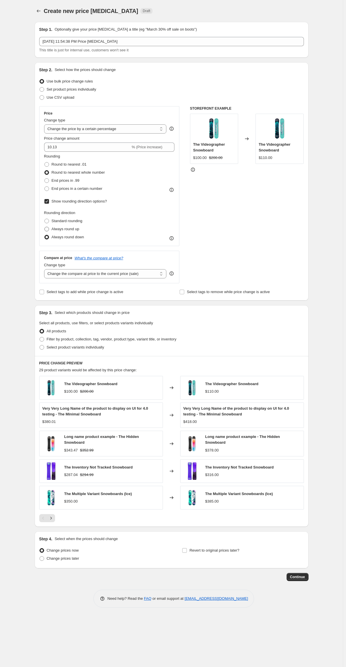
click at [66, 229] on span "Always round up" at bounding box center [66, 229] width 28 height 4
click at [45, 227] on input "Always round up" at bounding box center [44, 227] width 0 height 0
radio input "true"
click at [69, 236] on span "Always round down" at bounding box center [68, 237] width 33 height 4
click at [45, 235] on input "Always round down" at bounding box center [44, 235] width 0 height 0
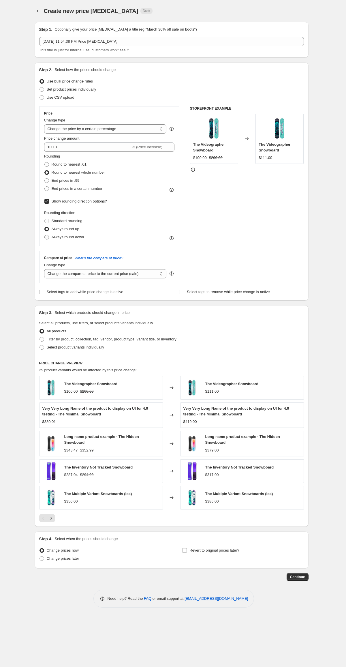
radio input "true"
click at [264, 236] on div "STOREFRONT EXAMPLE The Videographer Snowboard $100.00 $200.00 Changed to The Vi…" at bounding box center [247, 194] width 114 height 177
click at [83, 294] on span "Select tags to add while price change is active" at bounding box center [85, 292] width 77 height 4
click at [44, 294] on input "Select tags to add while price change is active" at bounding box center [42, 292] width 5 height 5
checkbox input "true"
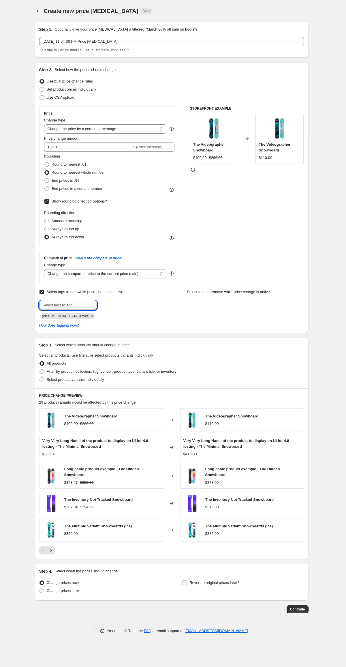
click at [83, 307] on input "text" at bounding box center [68, 305] width 58 height 9
click at [183, 294] on input "Select tags to remove while price change is active" at bounding box center [182, 292] width 5 height 5
click at [73, 326] on icon "How does tagging work?" at bounding box center [59, 325] width 41 height 4
click at [13, 287] on div "Create new price [MEDICAL_DATA]. This page is ready Create new price [MEDICAL_D…" at bounding box center [171, 333] width 343 height 667
click at [89, 318] on icon "Remove price-change-job-active" at bounding box center [91, 316] width 5 height 5
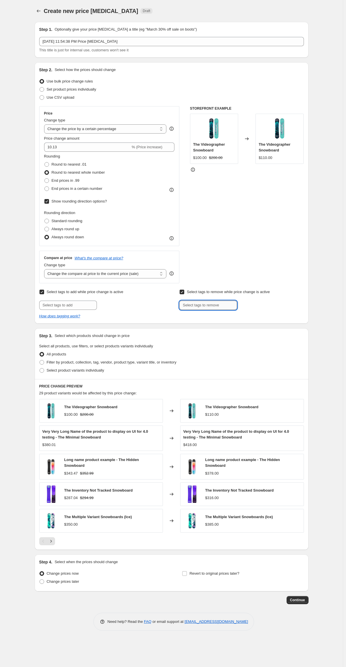
click at [206, 309] on input "text" at bounding box center [209, 305] width 58 height 9
click at [182, 293] on input "Select tags to remove while price change is active" at bounding box center [182, 292] width 5 height 5
checkbox input "false"
click at [40, 290] on input "Select tags to add while price change is active" at bounding box center [42, 292] width 5 height 5
checkbox input "false"
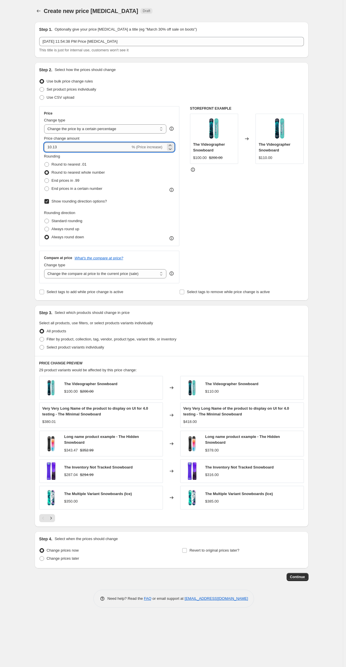
click at [79, 146] on input "10.13" at bounding box center [87, 147] width 87 height 9
type input "10"
click at [233, 255] on div "STOREFRONT EXAMPLE The Videographer Snowboard $100.00 $200.00 Changed to The Vi…" at bounding box center [247, 194] width 114 height 177
click at [59, 231] on span "Always round up" at bounding box center [66, 229] width 28 height 4
click at [45, 227] on input "Always round up" at bounding box center [44, 227] width 0 height 0
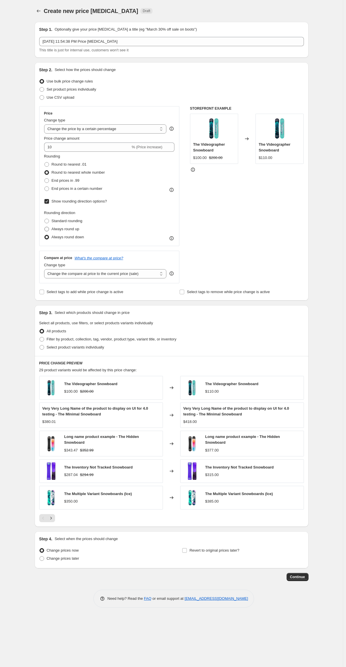
radio input "true"
click at [63, 236] on span "Always round down" at bounding box center [68, 237] width 33 height 4
click at [45, 235] on input "Always round down" at bounding box center [44, 235] width 0 height 0
radio input "true"
click at [62, 225] on label "Always round up" at bounding box center [61, 229] width 35 height 8
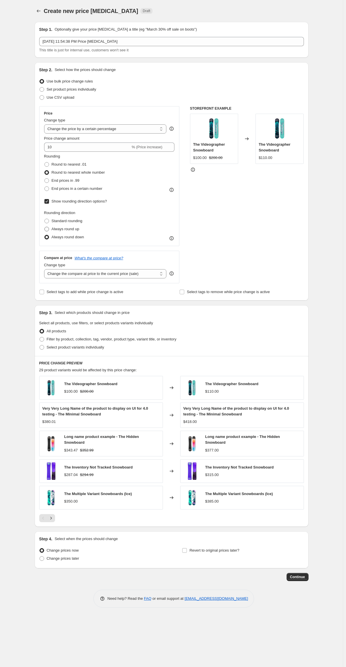
click at [45, 227] on input "Always round up" at bounding box center [44, 227] width 0 height 0
radio input "true"
click at [63, 231] on span "Always round up" at bounding box center [66, 229] width 28 height 4
click at [45, 227] on input "Always round up" at bounding box center [44, 227] width 0 height 0
click at [60, 214] on span "Rounding direction" at bounding box center [59, 213] width 31 height 4
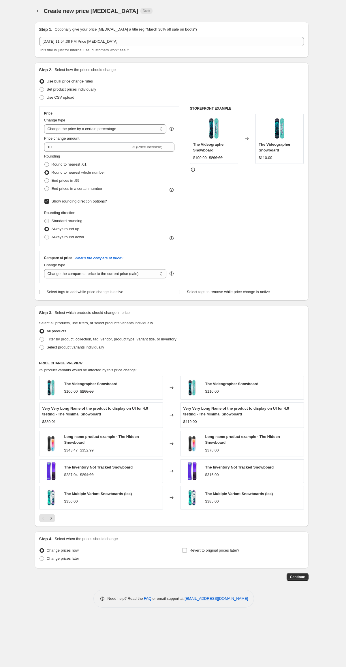
click at [61, 221] on span "Standard rounding" at bounding box center [67, 221] width 31 height 4
click at [45, 219] on input "Standard rounding" at bounding box center [44, 219] width 0 height 0
radio input "true"
click at [62, 230] on span "Always round up" at bounding box center [66, 229] width 28 height 4
click at [45, 227] on input "Always round up" at bounding box center [44, 227] width 0 height 0
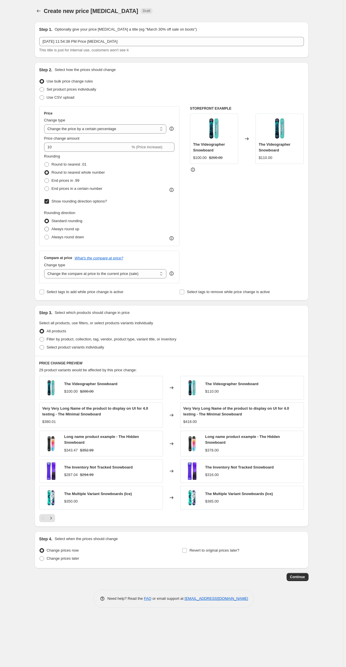
radio input "true"
click at [65, 234] on label "Always round down" at bounding box center [64, 237] width 40 height 8
click at [45, 235] on input "Always round down" at bounding box center [44, 235] width 0 height 0
radio input "true"
click at [64, 231] on span "Always round up" at bounding box center [66, 229] width 28 height 4
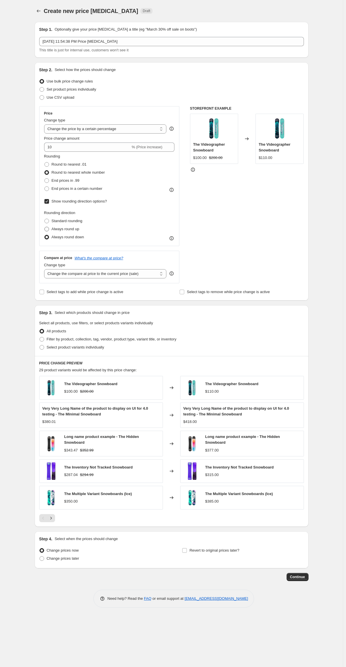
click at [45, 227] on input "Always round up" at bounding box center [44, 227] width 0 height 0
radio input "true"
click at [64, 226] on span "Always round up" at bounding box center [66, 229] width 28 height 6
click at [45, 227] on input "Always round up" at bounding box center [44, 227] width 0 height 0
click at [65, 183] on span "End prices in .99" at bounding box center [66, 180] width 28 height 4
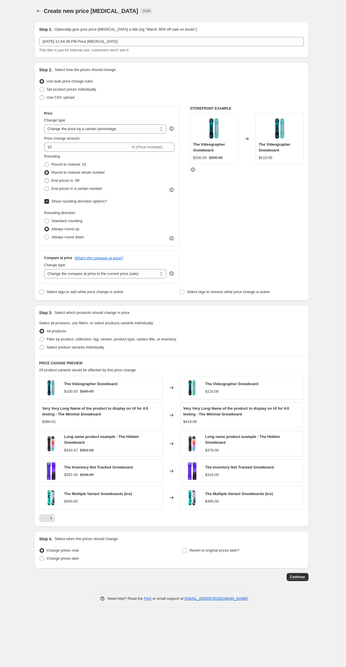
click at [45, 179] on input "End prices in .99" at bounding box center [44, 178] width 0 height 0
radio input "true"
click at [60, 236] on span "Always round down" at bounding box center [68, 237] width 33 height 4
click at [45, 235] on input "Always round down" at bounding box center [44, 235] width 0 height 0
radio input "true"
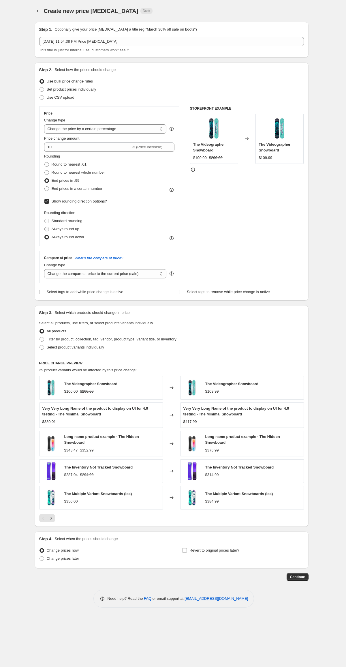
click at [61, 225] on label "Always round up" at bounding box center [61, 229] width 35 height 8
click at [45, 227] on input "Always round up" at bounding box center [44, 227] width 0 height 0
radio input "true"
click at [63, 237] on span "Always round down" at bounding box center [68, 237] width 33 height 4
click at [45, 235] on input "Always round down" at bounding box center [44, 235] width 0 height 0
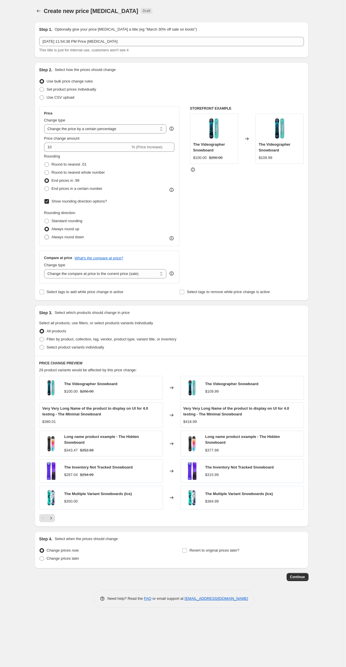
radio input "true"
click at [62, 227] on span "Always round up" at bounding box center [66, 229] width 28 height 4
click at [45, 227] on input "Always round up" at bounding box center [44, 227] width 0 height 0
radio input "true"
click at [64, 235] on span "Always round down" at bounding box center [68, 237] width 33 height 4
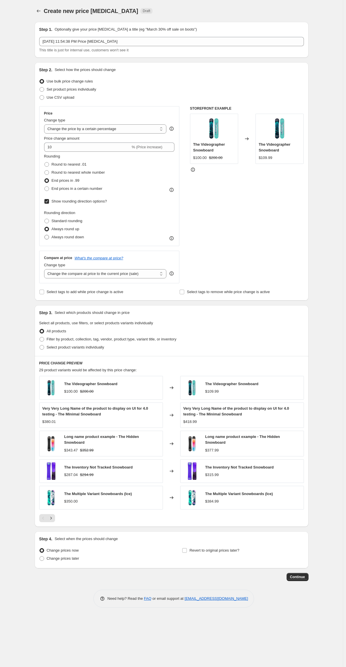
click at [45, 235] on input "Always round down" at bounding box center [44, 235] width 0 height 0
radio input "true"
click at [61, 228] on span "Always round up" at bounding box center [66, 229] width 28 height 4
click at [45, 227] on input "Always round up" at bounding box center [44, 227] width 0 height 0
radio input "true"
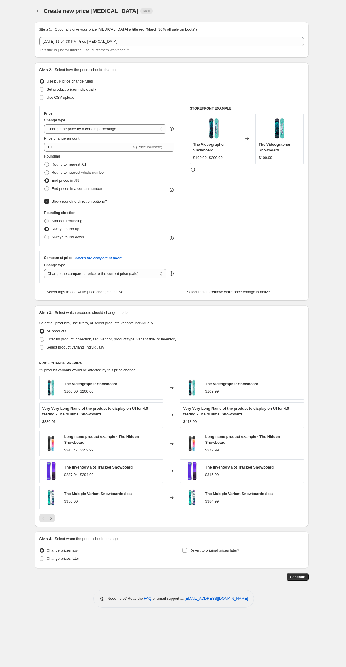
click at [63, 221] on span "Standard rounding" at bounding box center [67, 221] width 31 height 4
click at [45, 219] on input "Standard rounding" at bounding box center [44, 219] width 0 height 0
radio input "true"
click at [65, 234] on span "Always round down" at bounding box center [68, 237] width 33 height 6
click at [45, 235] on input "Always round down" at bounding box center [44, 235] width 0 height 0
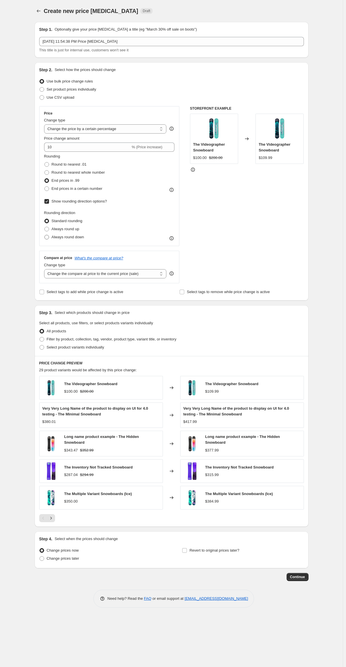
radio input "true"
click at [66, 231] on span "Always round up" at bounding box center [66, 229] width 28 height 4
click at [45, 227] on input "Always round up" at bounding box center [44, 227] width 0 height 0
radio input "true"
click at [65, 222] on span "Standard rounding" at bounding box center [67, 221] width 31 height 4
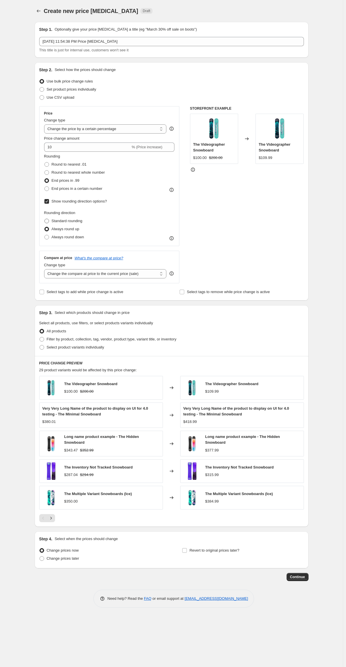
click at [45, 219] on input "Standard rounding" at bounding box center [44, 219] width 0 height 0
radio input "true"
click at [65, 225] on label "Standard rounding" at bounding box center [63, 221] width 38 height 8
click at [45, 219] on input "Standard rounding" at bounding box center [44, 219] width 0 height 0
click at [65, 227] on span "Always round up" at bounding box center [66, 229] width 28 height 4
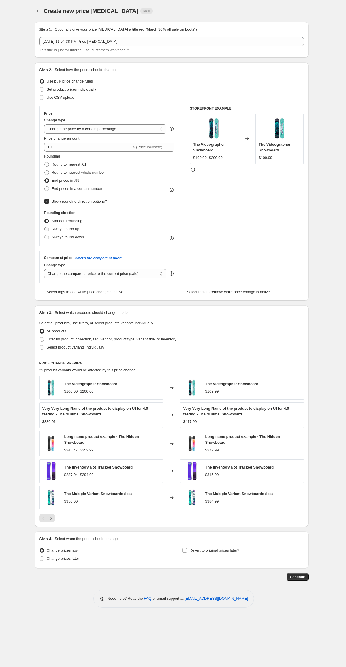
click at [45, 227] on input "Always round up" at bounding box center [44, 227] width 0 height 0
radio input "true"
click at [66, 235] on span "Always round down" at bounding box center [68, 237] width 33 height 4
click at [45, 235] on input "Always round down" at bounding box center [44, 235] width 0 height 0
radio input "true"
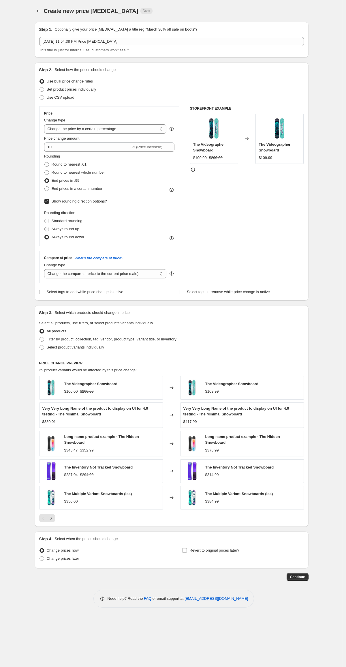
click at [65, 227] on span "Always round up" at bounding box center [66, 229] width 28 height 4
click at [45, 227] on input "Always round up" at bounding box center [44, 227] width 0 height 0
radio input "true"
click at [66, 234] on span "Always round down" at bounding box center [68, 237] width 33 height 6
click at [45, 235] on input "Always round down" at bounding box center [44, 235] width 0 height 0
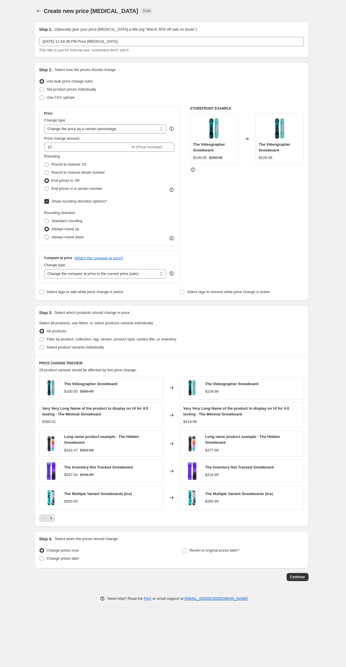
radio input "true"
click at [48, 190] on span at bounding box center [46, 188] width 5 height 5
click at [45, 187] on input "End prices in a certain number" at bounding box center [44, 186] width 0 height 0
radio input "true"
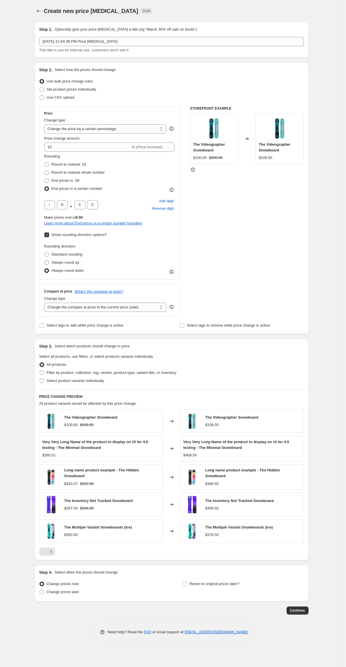
click at [59, 260] on span "Always round up" at bounding box center [66, 262] width 28 height 4
click at [45, 260] on input "Always round up" at bounding box center [44, 260] width 0 height 0
radio input "true"
click at [58, 253] on span "Standard rounding" at bounding box center [67, 254] width 31 height 4
click at [45, 253] on input "Standard rounding" at bounding box center [44, 252] width 0 height 0
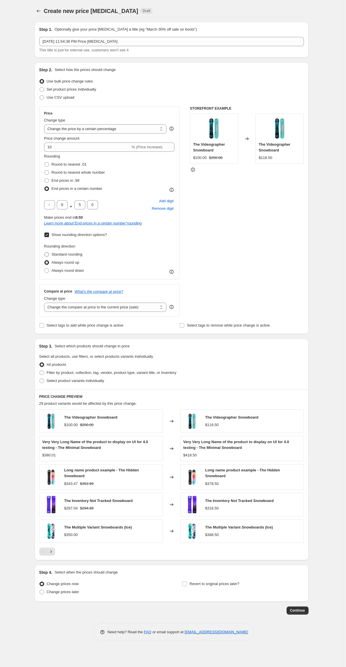
radio input "true"
click at [58, 259] on label "Always round up" at bounding box center [61, 263] width 35 height 8
click at [45, 260] on input "Always round up" at bounding box center [44, 260] width 0 height 0
radio input "true"
click at [60, 273] on span "Always round down" at bounding box center [68, 270] width 33 height 4
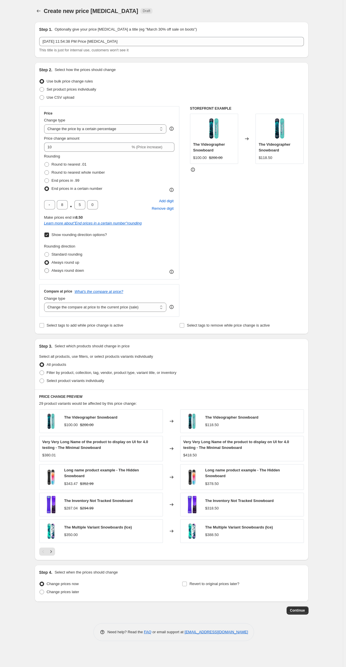
click at [45, 269] on input "Always round down" at bounding box center [44, 268] width 0 height 0
radio input "true"
click at [61, 180] on span "End prices in .99" at bounding box center [66, 180] width 28 height 4
click at [45, 179] on input "End prices in .99" at bounding box center [44, 178] width 0 height 0
radio input "true"
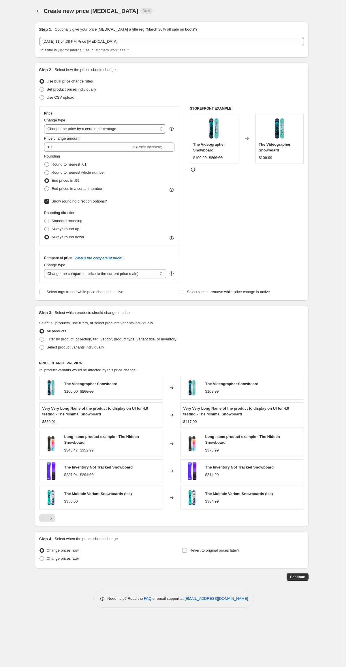
click at [67, 228] on span "Always round up" at bounding box center [66, 229] width 28 height 4
click at [45, 227] on input "Always round up" at bounding box center [44, 227] width 0 height 0
radio input "true"
click at [67, 221] on span "Standard rounding" at bounding box center [67, 221] width 31 height 4
click at [45, 219] on input "Standard rounding" at bounding box center [44, 219] width 0 height 0
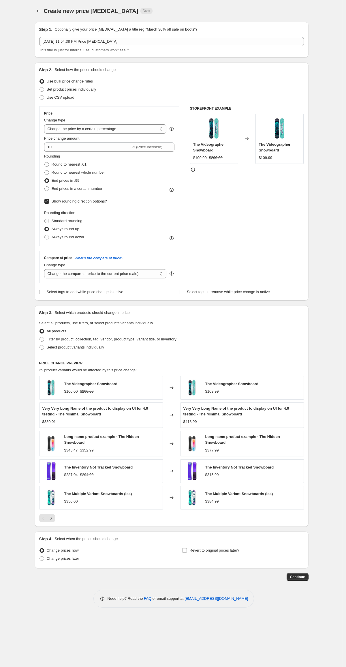
radio input "true"
drag, startPoint x: 74, startPoint y: 127, endPoint x: 75, endPoint y: 133, distance: 5.6
click at [74, 127] on select "Change the price to a certain amount Change the price by a certain amount Chang…" at bounding box center [105, 128] width 123 height 9
select select "by"
click at [44, 124] on select "Change the price to a certain amount Change the price by a certain amount Chang…" at bounding box center [105, 128] width 123 height 9
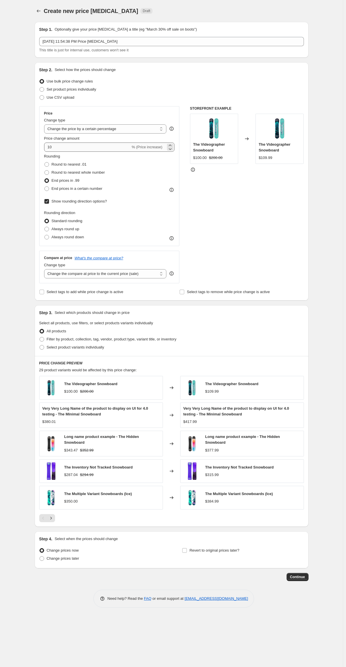
type input "-10.00"
click at [77, 132] on select "Change the price to a certain amount Change the price by a certain amount Chang…" at bounding box center [105, 128] width 123 height 9
click at [44, 124] on select "Change the price to a certain amount Change the price by a certain amount Chang…" at bounding box center [105, 128] width 123 height 9
click at [79, 133] on select "Change the price to a certain amount Change the price by a certain amount Chang…" at bounding box center [105, 128] width 123 height 9
select select "to"
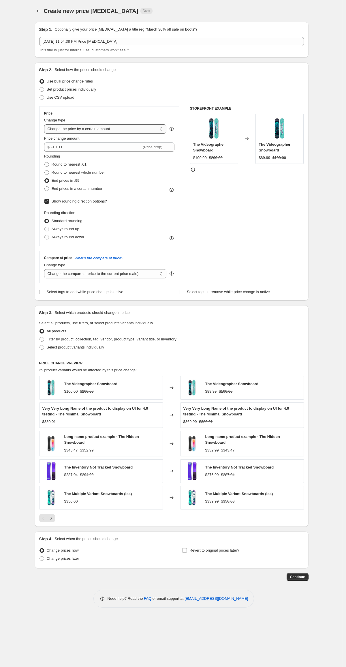
click at [44, 124] on select "Change the price to a certain amount Change the price by a certain amount Chang…" at bounding box center [105, 128] width 123 height 9
type input "80.00"
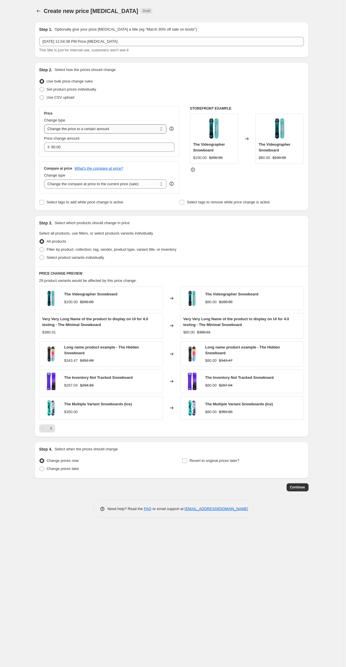
drag, startPoint x: 79, startPoint y: 127, endPoint x: 78, endPoint y: 130, distance: 3.5
click at [79, 127] on select "Change the price to a certain amount Change the price by a certain amount Chang…" at bounding box center [105, 128] width 123 height 9
select select "percentage"
click at [44, 124] on select "Change the price to a certain amount Change the price by a certain amount Chang…" at bounding box center [105, 128] width 123 height 9
type input "-15"
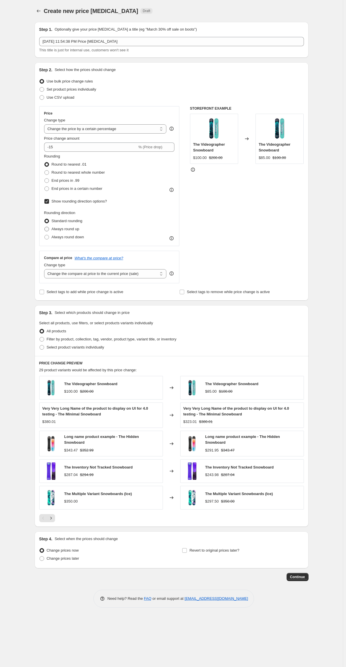
click at [66, 230] on span "Always round up" at bounding box center [66, 229] width 28 height 4
click at [45, 227] on input "Always round up" at bounding box center [44, 227] width 0 height 0
radio input "true"
click at [68, 239] on span "Always round down" at bounding box center [68, 237] width 33 height 4
click at [45, 235] on input "Always round down" at bounding box center [44, 235] width 0 height 0
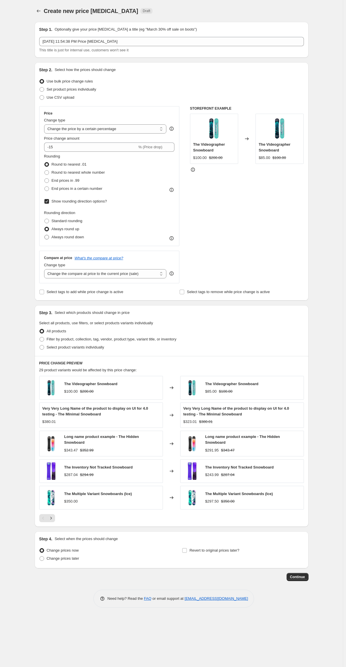
radio input "true"
click at [66, 233] on label "Always round up" at bounding box center [61, 229] width 35 height 8
click at [45, 227] on input "Always round up" at bounding box center [44, 227] width 0 height 0
radio input "true"
click at [66, 236] on span "Always round down" at bounding box center [68, 237] width 33 height 4
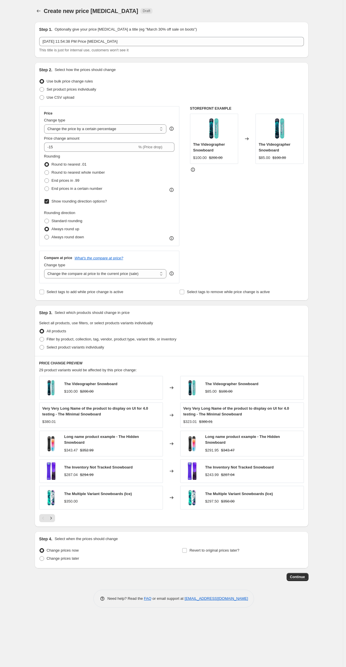
click at [45, 235] on input "Always round down" at bounding box center [44, 235] width 0 height 0
radio input "true"
click at [66, 224] on span "Standard rounding" at bounding box center [67, 221] width 31 height 6
click at [45, 219] on input "Standard rounding" at bounding box center [44, 219] width 0 height 0
radio input "true"
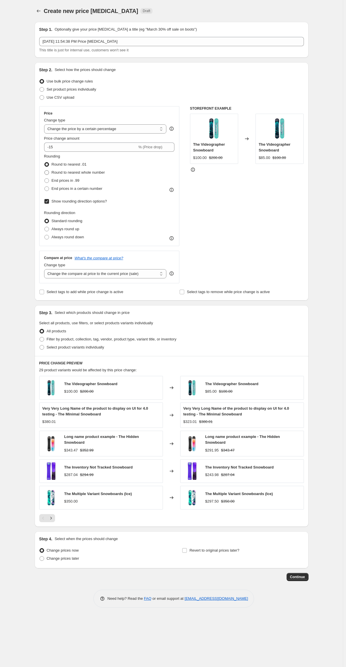
click at [66, 173] on span "Round to nearest whole number" at bounding box center [78, 172] width 53 height 4
click at [45, 171] on input "Round to nearest whole number" at bounding box center [44, 170] width 0 height 0
radio input "true"
click at [65, 230] on span "Always round up" at bounding box center [66, 229] width 28 height 4
click at [45, 227] on input "Always round up" at bounding box center [44, 227] width 0 height 0
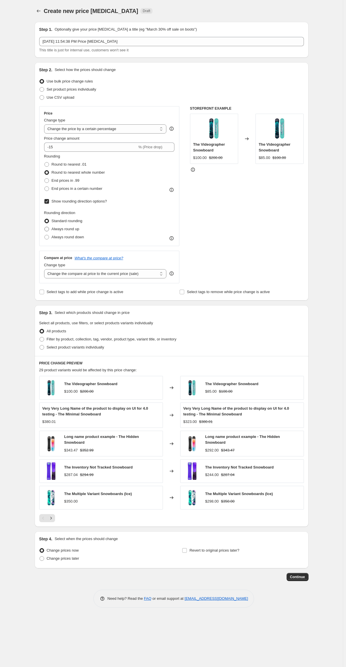
radio input "true"
click at [65, 236] on span "Always round down" at bounding box center [68, 237] width 33 height 4
click at [45, 235] on input "Always round down" at bounding box center [44, 235] width 0 height 0
radio input "true"
click at [64, 231] on span "Always round up" at bounding box center [66, 229] width 28 height 4
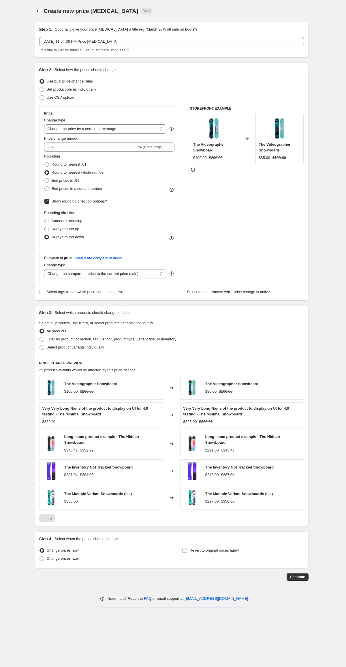
click at [45, 227] on input "Always round up" at bounding box center [44, 227] width 0 height 0
radio input "true"
click at [65, 238] on span "Always round down" at bounding box center [68, 237] width 33 height 4
click at [45, 235] on input "Always round down" at bounding box center [44, 235] width 0 height 0
radio input "true"
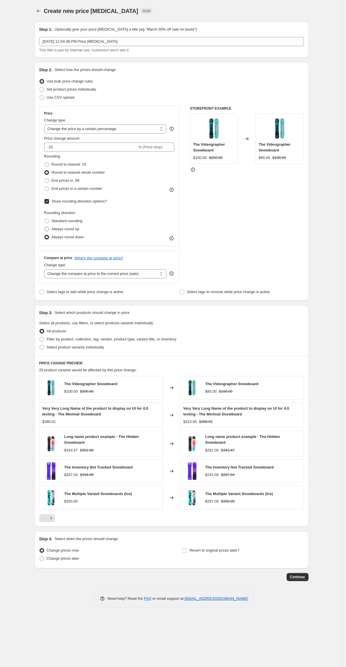
click at [64, 232] on span "Always round up" at bounding box center [66, 229] width 28 height 6
click at [45, 227] on input "Always round up" at bounding box center [44, 227] width 0 height 0
radio input "true"
click at [65, 236] on span "Always round down" at bounding box center [68, 237] width 33 height 4
click at [45, 235] on input "Always round down" at bounding box center [44, 235] width 0 height 0
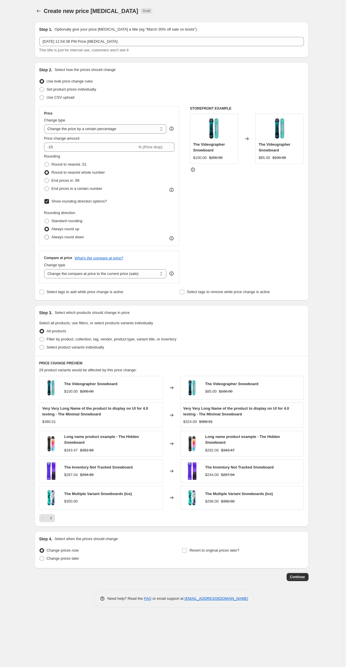
radio input "true"
click at [63, 227] on span "Always round up" at bounding box center [66, 229] width 28 height 4
click at [45, 227] on input "Always round up" at bounding box center [44, 227] width 0 height 0
radio input "true"
click at [63, 223] on span "Standard rounding" at bounding box center [67, 221] width 31 height 4
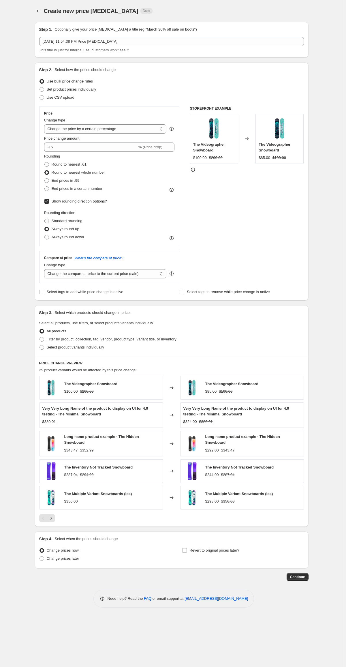
click at [45, 219] on input "Standard rounding" at bounding box center [44, 219] width 0 height 0
radio input "true"
click at [63, 231] on span "Always round up" at bounding box center [66, 229] width 28 height 4
click at [45, 227] on input "Always round up" at bounding box center [44, 227] width 0 height 0
radio input "true"
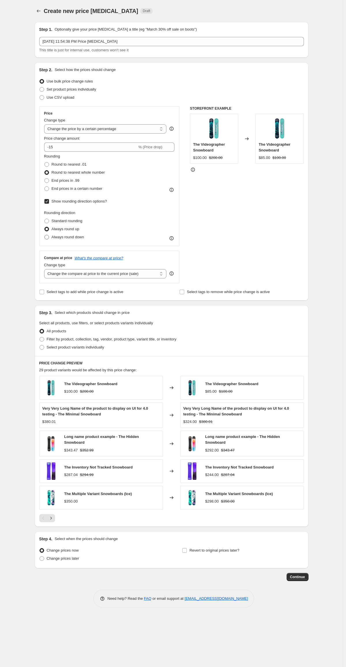
click at [64, 236] on span "Always round down" at bounding box center [68, 237] width 33 height 4
click at [45, 235] on input "Always round down" at bounding box center [44, 235] width 0 height 0
radio input "true"
click at [62, 226] on span "Always round up" at bounding box center [66, 229] width 28 height 6
click at [45, 227] on input "Always round up" at bounding box center [44, 227] width 0 height 0
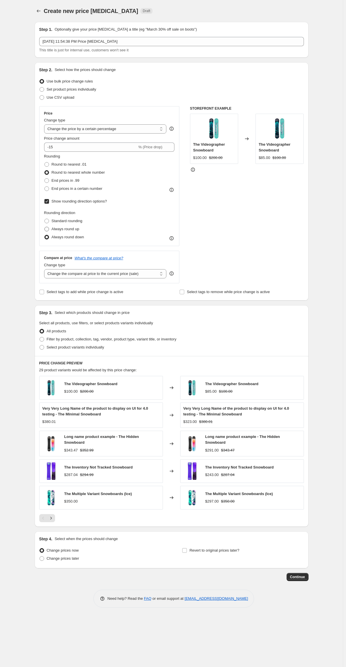
radio input "true"
click at [61, 224] on span "Standard rounding" at bounding box center [67, 221] width 31 height 6
click at [45, 219] on input "Standard rounding" at bounding box center [44, 219] width 0 height 0
radio input "true"
click at [63, 234] on span "Always round down" at bounding box center [68, 237] width 33 height 6
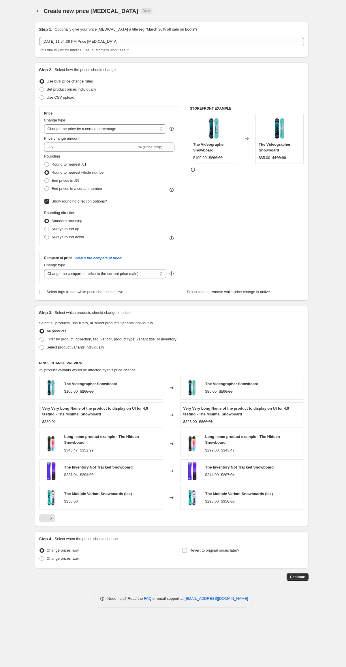
click at [45, 235] on input "Always round down" at bounding box center [44, 235] width 0 height 0
radio input "true"
click at [63, 231] on span "Always round up" at bounding box center [66, 229] width 28 height 4
click at [45, 227] on input "Always round up" at bounding box center [44, 227] width 0 height 0
radio input "true"
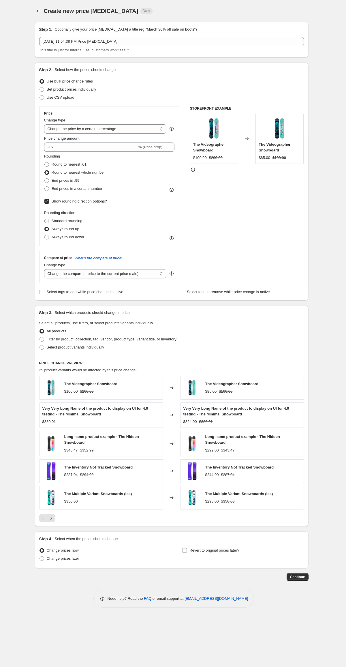
click at [63, 223] on span "Standard rounding" at bounding box center [67, 221] width 31 height 4
click at [45, 219] on input "Standard rounding" at bounding box center [44, 219] width 0 height 0
radio input "true"
click at [63, 232] on span "Always round up" at bounding box center [66, 229] width 28 height 6
click at [45, 227] on input "Always round up" at bounding box center [44, 227] width 0 height 0
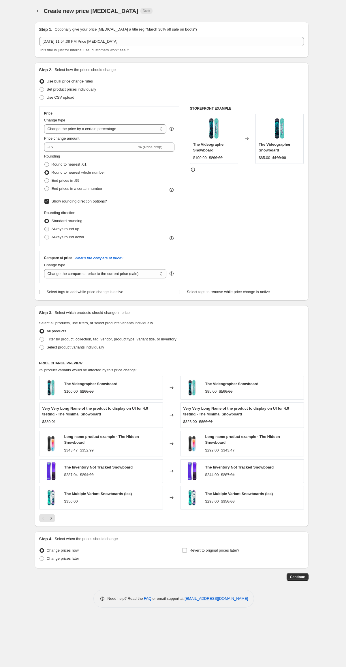
radio input "true"
click at [64, 234] on span "Always round down" at bounding box center [68, 237] width 33 height 6
click at [45, 235] on input "Always round down" at bounding box center [44, 235] width 0 height 0
radio input "true"
click at [64, 231] on span "Always round up" at bounding box center [66, 229] width 28 height 4
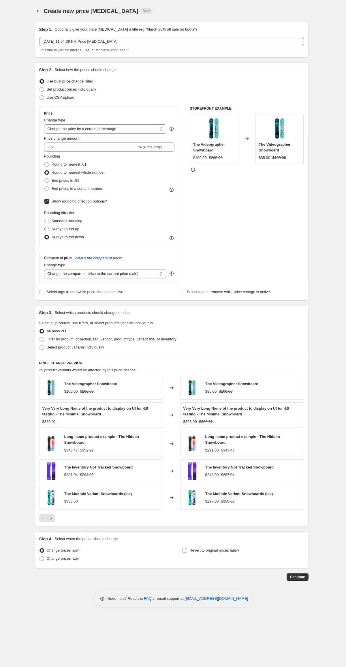
click at [45, 227] on input "Always round up" at bounding box center [44, 227] width 0 height 0
radio input "true"
click at [64, 221] on span "Standard rounding" at bounding box center [67, 221] width 31 height 4
click at [45, 219] on input "Standard rounding" at bounding box center [44, 219] width 0 height 0
radio input "true"
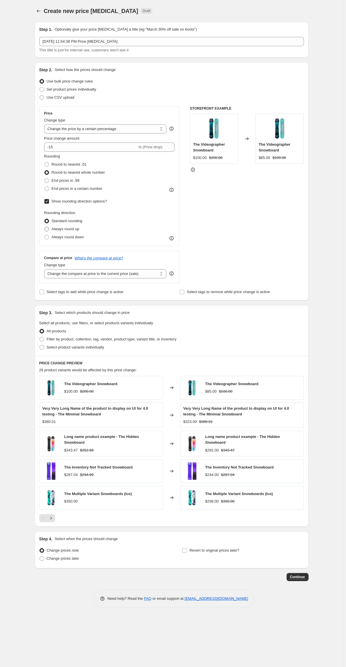
click at [64, 226] on span "Always round up" at bounding box center [66, 229] width 28 height 6
click at [45, 227] on input "Always round up" at bounding box center [44, 227] width 0 height 0
radio input "true"
click at [62, 236] on span "Always round down" at bounding box center [68, 237] width 33 height 4
click at [45, 235] on input "Always round down" at bounding box center [44, 235] width 0 height 0
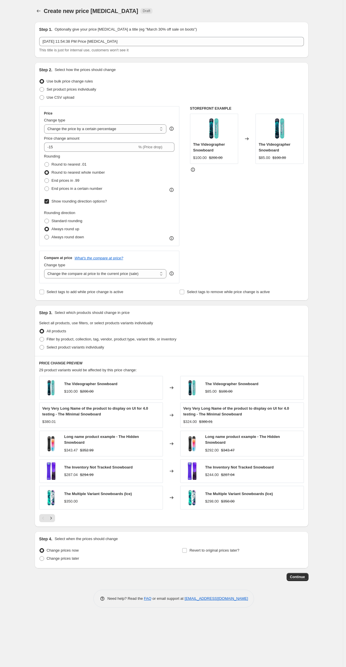
radio input "true"
click at [62, 227] on span "Always round up" at bounding box center [66, 229] width 28 height 4
click at [45, 227] on input "Always round up" at bounding box center [44, 227] width 0 height 0
radio input "true"
click at [62, 220] on span "Standard rounding" at bounding box center [67, 221] width 31 height 4
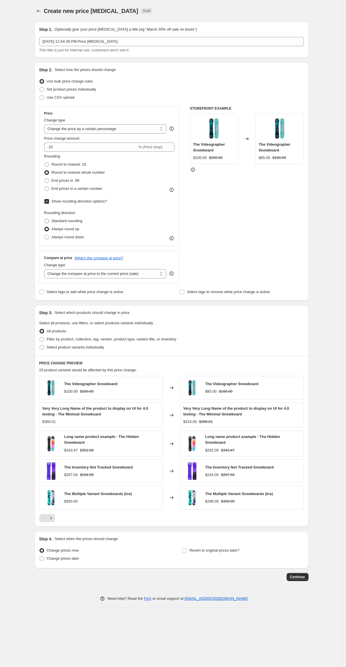
click at [45, 219] on input "Standard rounding" at bounding box center [44, 219] width 0 height 0
radio input "true"
click at [62, 227] on span "Always round up" at bounding box center [66, 229] width 28 height 4
click at [45, 227] on input "Always round up" at bounding box center [44, 227] width 0 height 0
radio input "true"
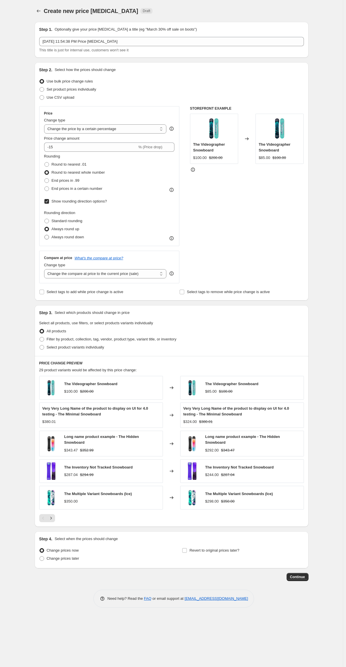
click at [65, 236] on span "Always round down" at bounding box center [68, 237] width 33 height 4
click at [45, 235] on input "Always round down" at bounding box center [44, 235] width 0 height 0
radio input "true"
click at [56, 179] on span "End prices in .99" at bounding box center [66, 180] width 28 height 4
click at [45, 179] on input "End prices in .99" at bounding box center [44, 178] width 0 height 0
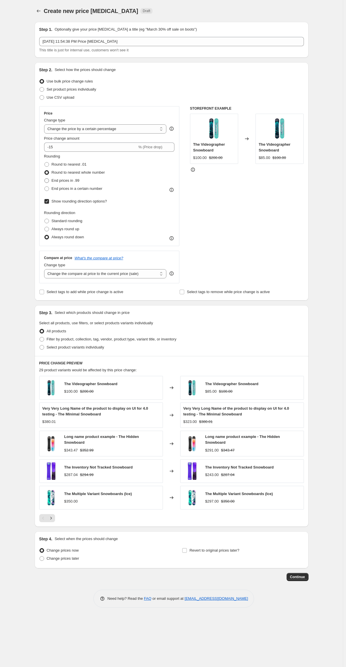
radio input "true"
click at [60, 230] on span "Always round up" at bounding box center [66, 229] width 28 height 4
click at [45, 227] on input "Always round up" at bounding box center [44, 227] width 0 height 0
radio input "true"
click at [63, 236] on span "Always round down" at bounding box center [68, 237] width 33 height 4
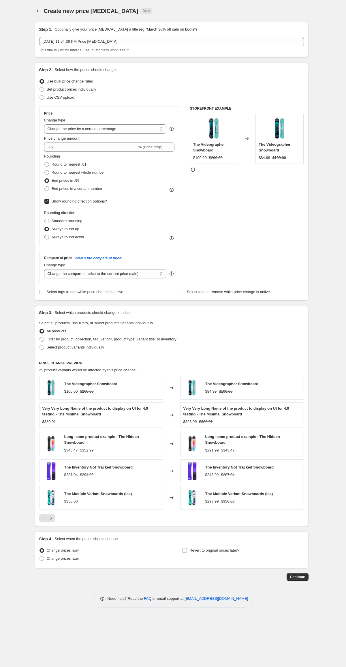
click at [45, 235] on input "Always round down" at bounding box center [44, 235] width 0 height 0
radio input "true"
click at [60, 225] on label "Always round up" at bounding box center [61, 229] width 35 height 8
click at [45, 227] on input "Always round up" at bounding box center [44, 227] width 0 height 0
radio input "true"
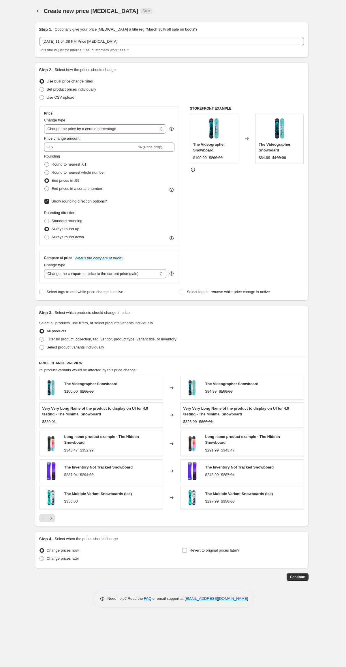
click at [61, 230] on span "Always round up" at bounding box center [66, 229] width 28 height 4
click at [45, 227] on input "Always round up" at bounding box center [44, 227] width 0 height 0
click at [61, 224] on label "Standard rounding" at bounding box center [63, 221] width 38 height 8
click at [45, 219] on input "Standard rounding" at bounding box center [44, 219] width 0 height 0
radio input "true"
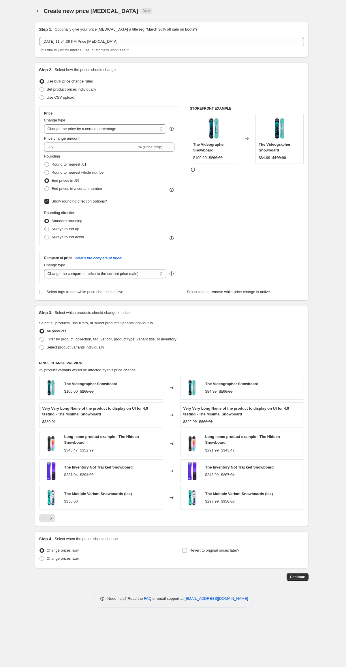
click at [63, 232] on span "Always round up" at bounding box center [66, 229] width 28 height 6
click at [45, 227] on input "Always round up" at bounding box center [44, 227] width 0 height 0
radio input "true"
click at [63, 236] on span "Always round down" at bounding box center [68, 237] width 33 height 4
click at [45, 235] on input "Always round down" at bounding box center [44, 235] width 0 height 0
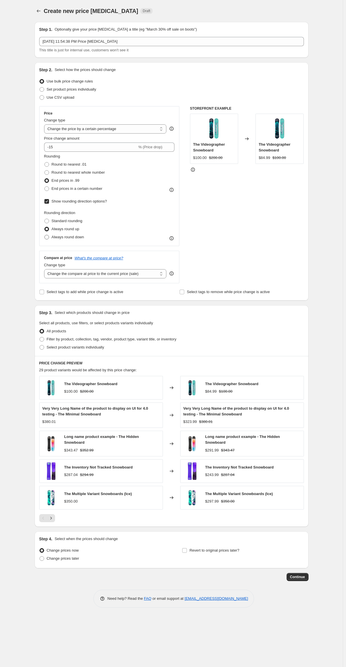
radio input "true"
click at [61, 227] on span "Always round up" at bounding box center [66, 229] width 28 height 4
click at [45, 227] on input "Always round up" at bounding box center [44, 227] width 0 height 0
radio input "true"
click at [60, 219] on span "Standard rounding" at bounding box center [67, 221] width 31 height 4
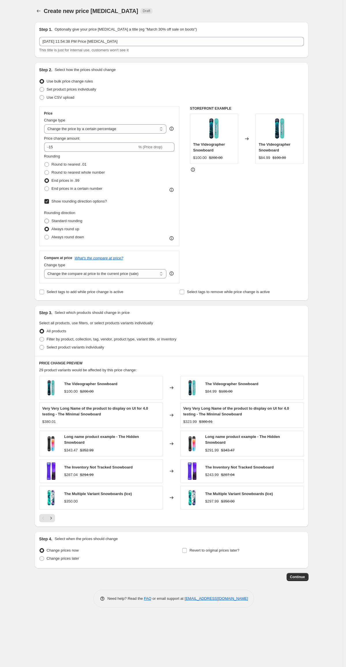
click at [45, 219] on input "Standard rounding" at bounding box center [44, 219] width 0 height 0
radio input "true"
click at [61, 228] on span "Always round up" at bounding box center [66, 229] width 28 height 4
click at [45, 227] on input "Always round up" at bounding box center [44, 227] width 0 height 0
radio input "true"
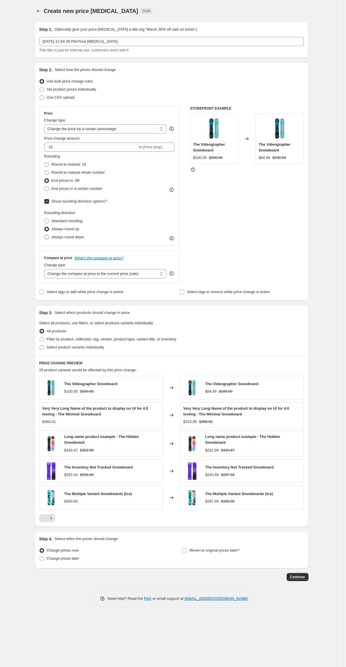
click at [64, 236] on span "Always round down" at bounding box center [68, 237] width 33 height 4
click at [45, 235] on input "Always round down" at bounding box center [44, 235] width 0 height 0
radio input "true"
click at [63, 232] on span "Always round up" at bounding box center [66, 229] width 28 height 6
click at [45, 227] on input "Always round up" at bounding box center [44, 227] width 0 height 0
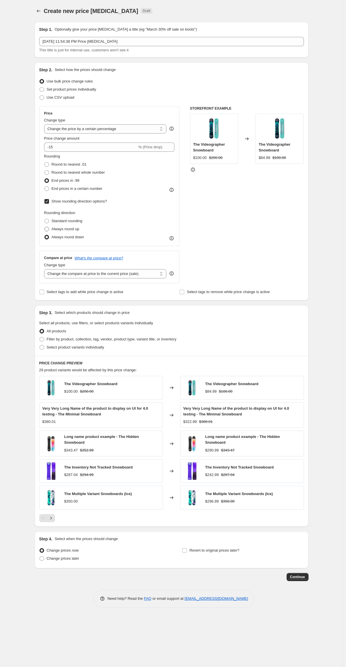
radio input "true"
click at [60, 219] on span "Standard rounding" at bounding box center [67, 221] width 31 height 4
click at [45, 219] on input "Standard rounding" at bounding box center [44, 219] width 0 height 0
radio input "true"
